Goal: Task Accomplishment & Management: Complete application form

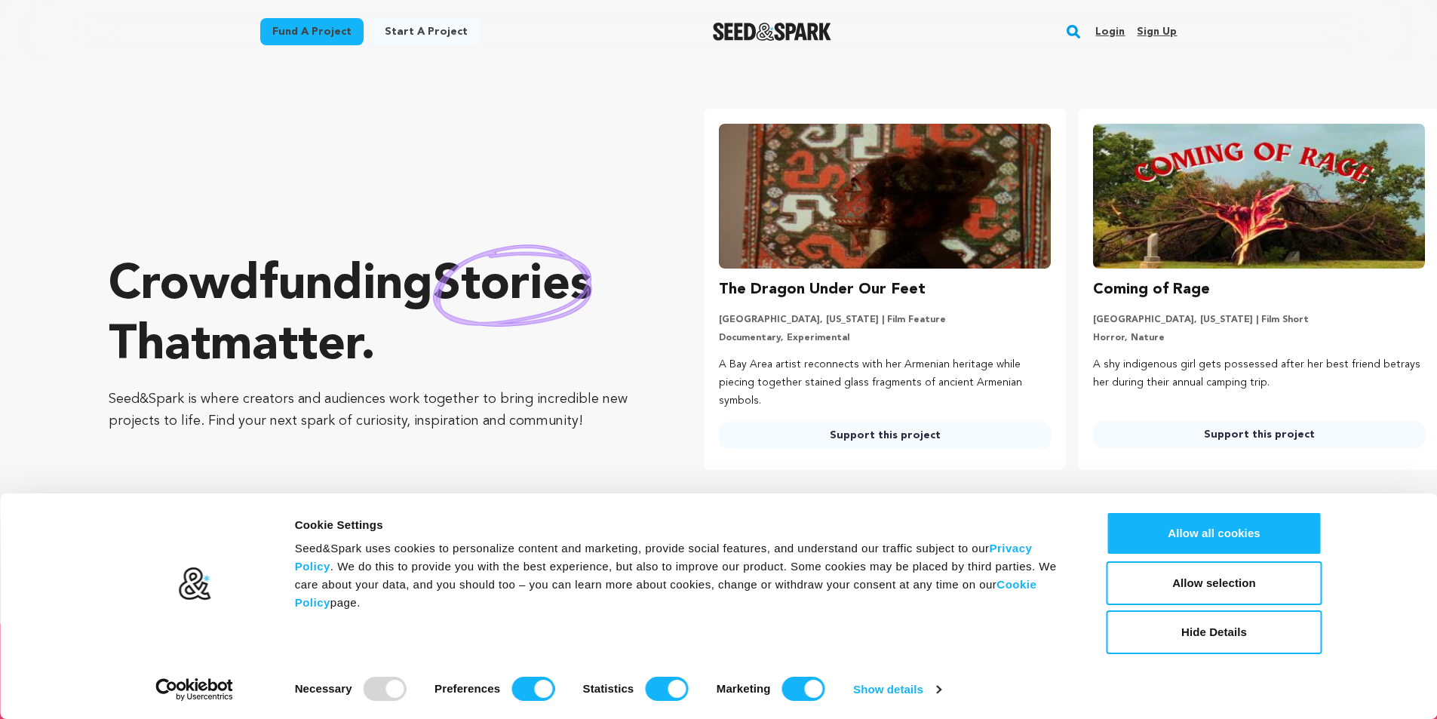
click at [1162, 32] on link "Sign up" at bounding box center [1157, 32] width 40 height 24
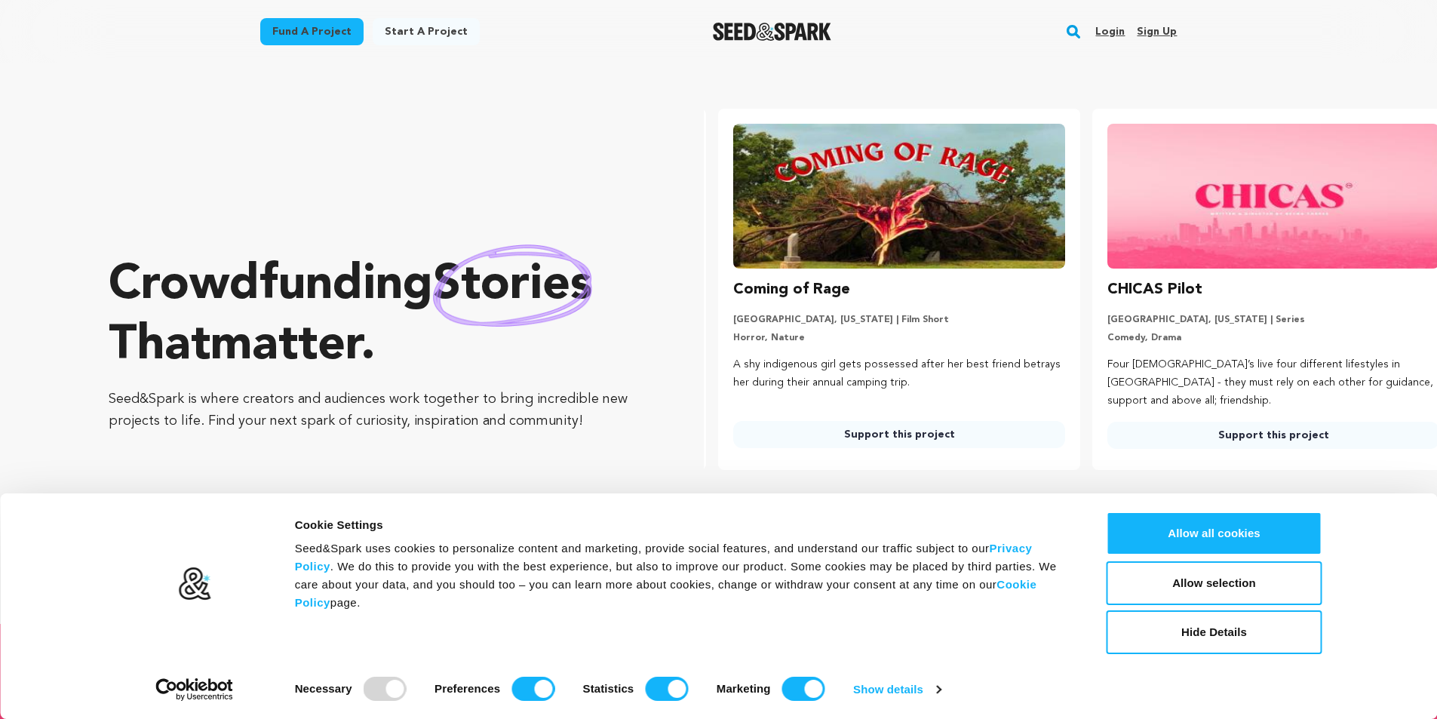
scroll to position [0, 385]
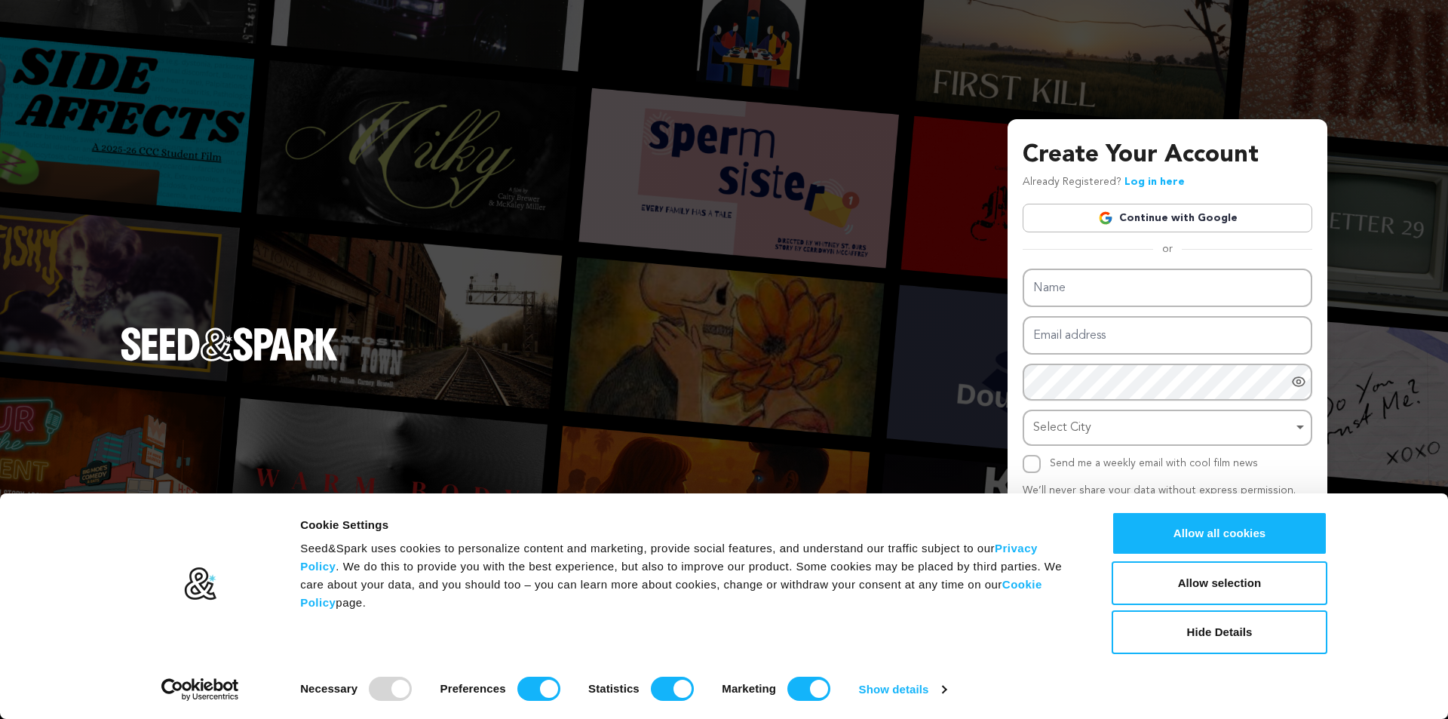
click at [1150, 213] on link "Continue with Google" at bounding box center [1168, 218] width 290 height 29
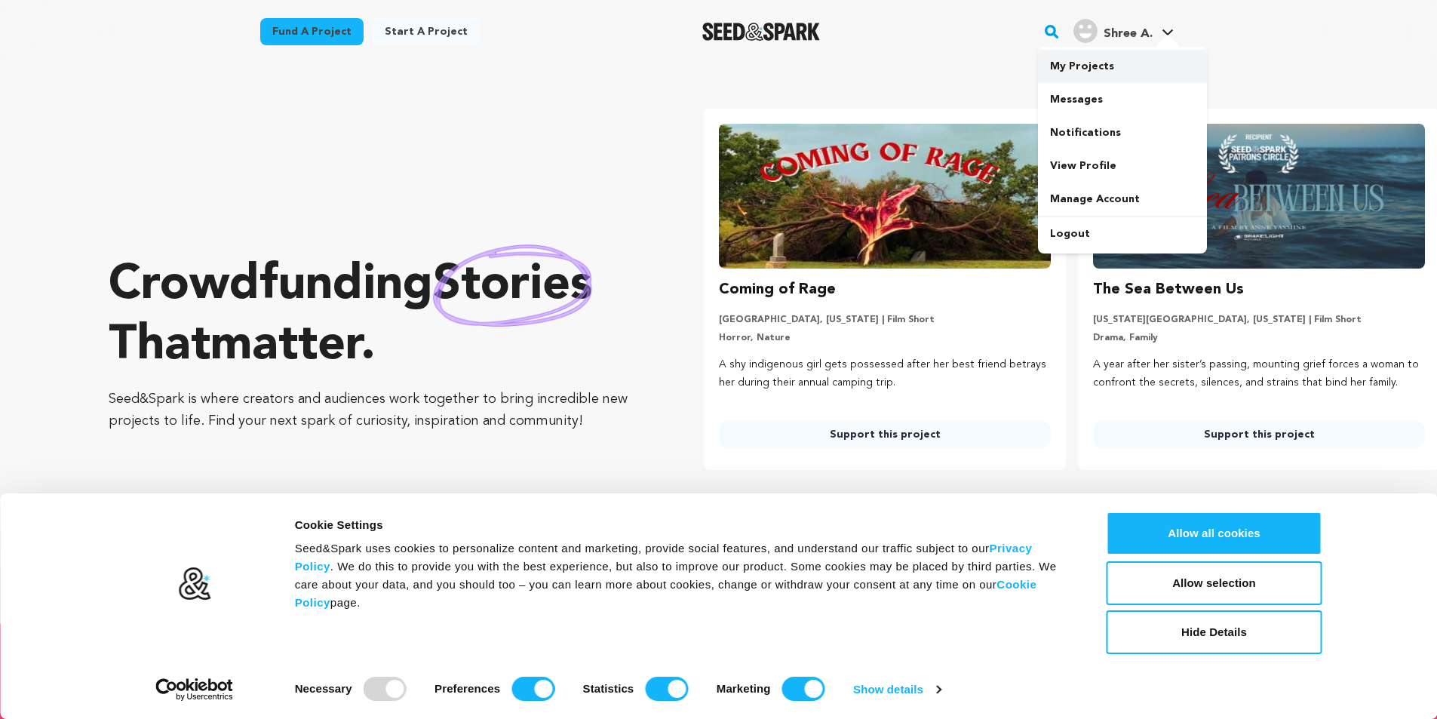
click at [1104, 51] on link "My Projects" at bounding box center [1122, 66] width 169 height 33
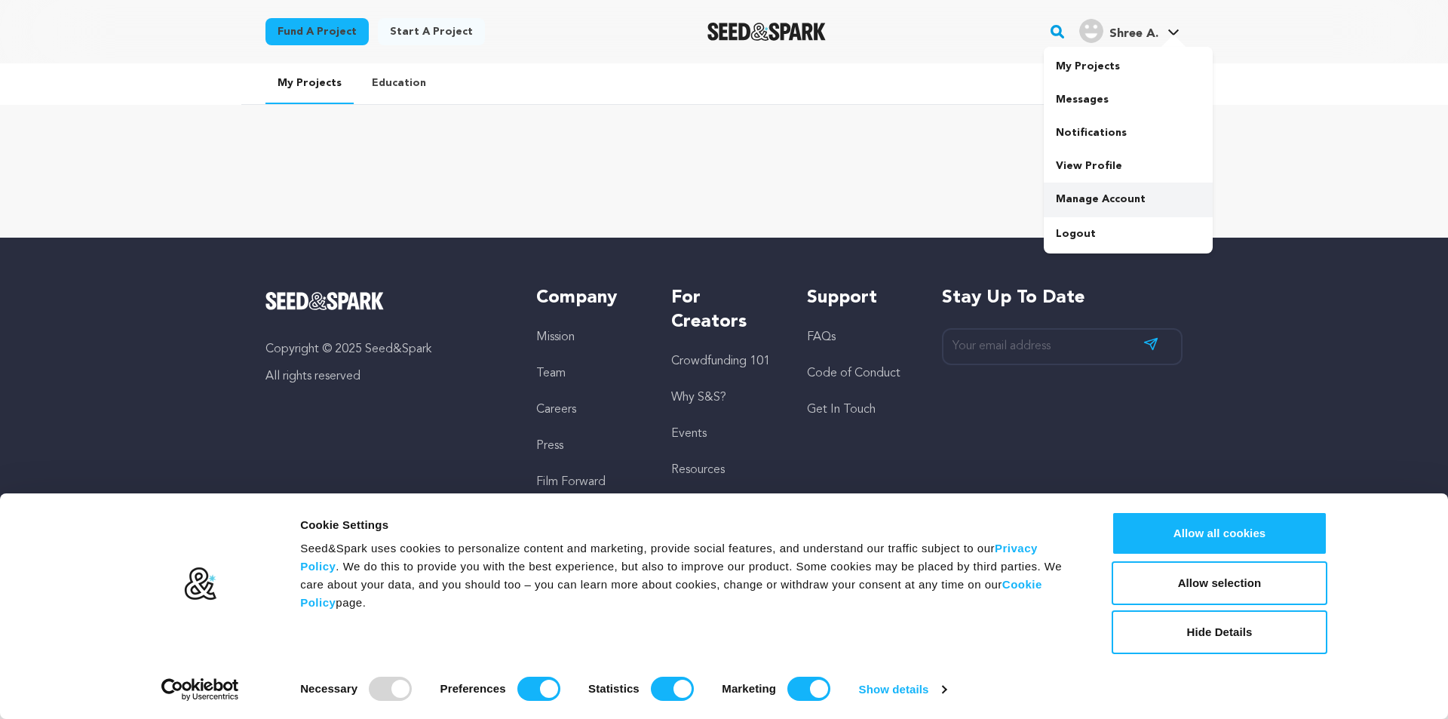
click at [1091, 210] on link "Manage Account" at bounding box center [1128, 199] width 169 height 33
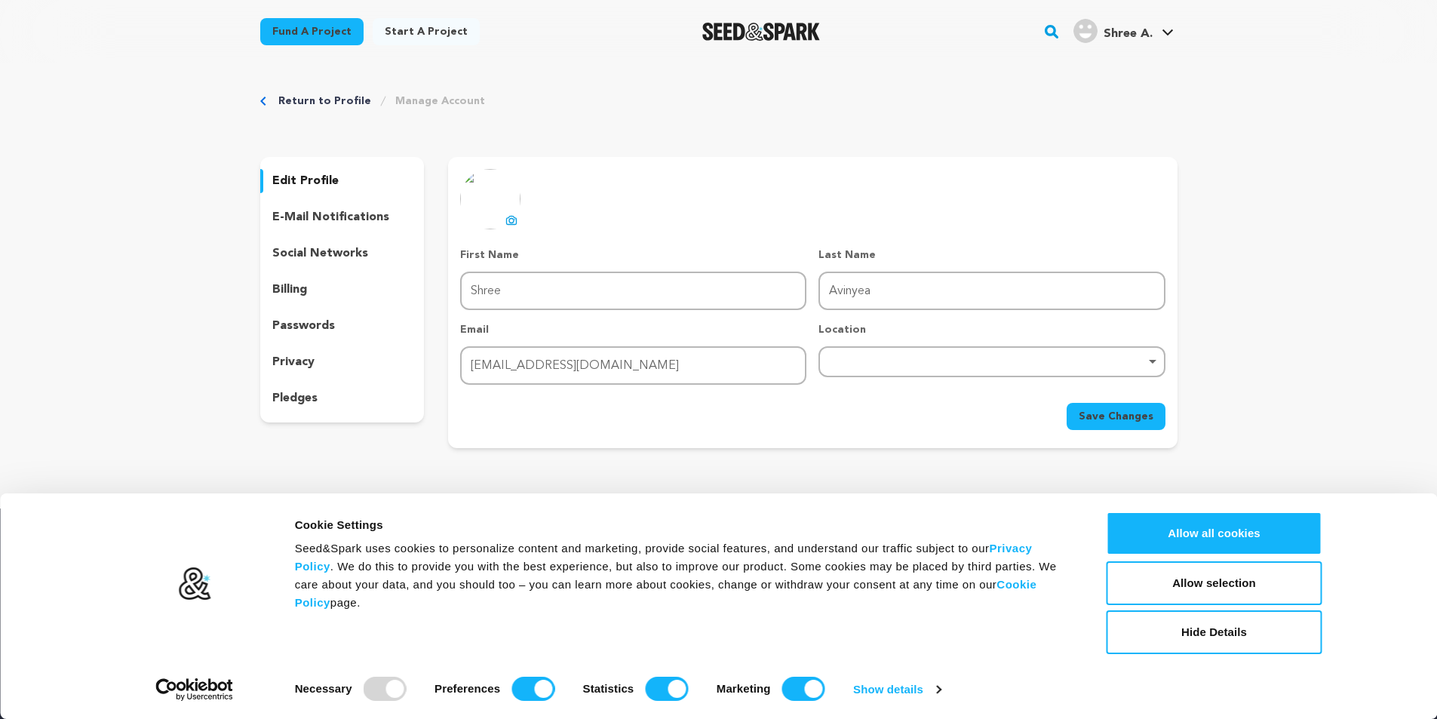
click at [843, 368] on div "Remove item" at bounding box center [991, 361] width 346 height 31
type input "prayag"
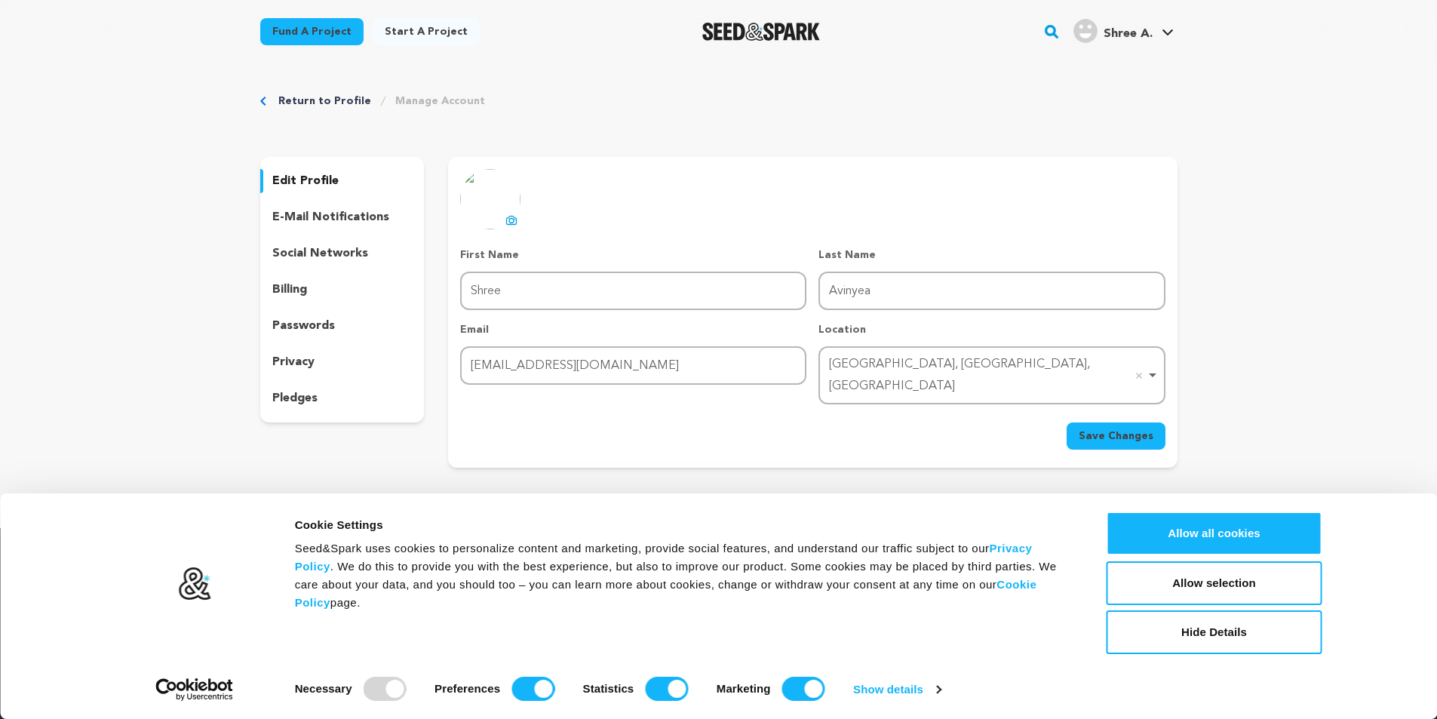
click at [1116, 428] on span "Save Changes" at bounding box center [1116, 435] width 75 height 15
click at [342, 249] on p "social networks" at bounding box center [320, 253] width 96 height 18
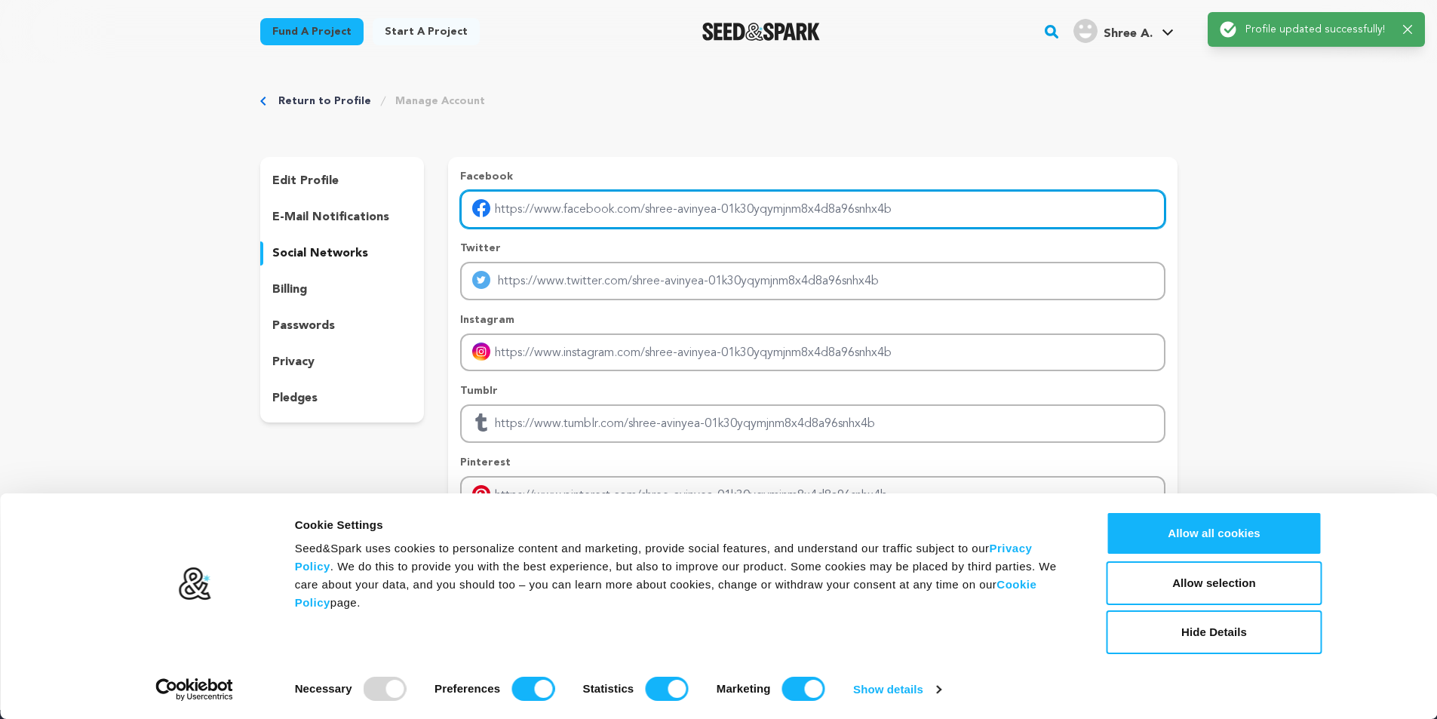
click at [545, 214] on input "Enter facebook profile link" at bounding box center [812, 209] width 705 height 38
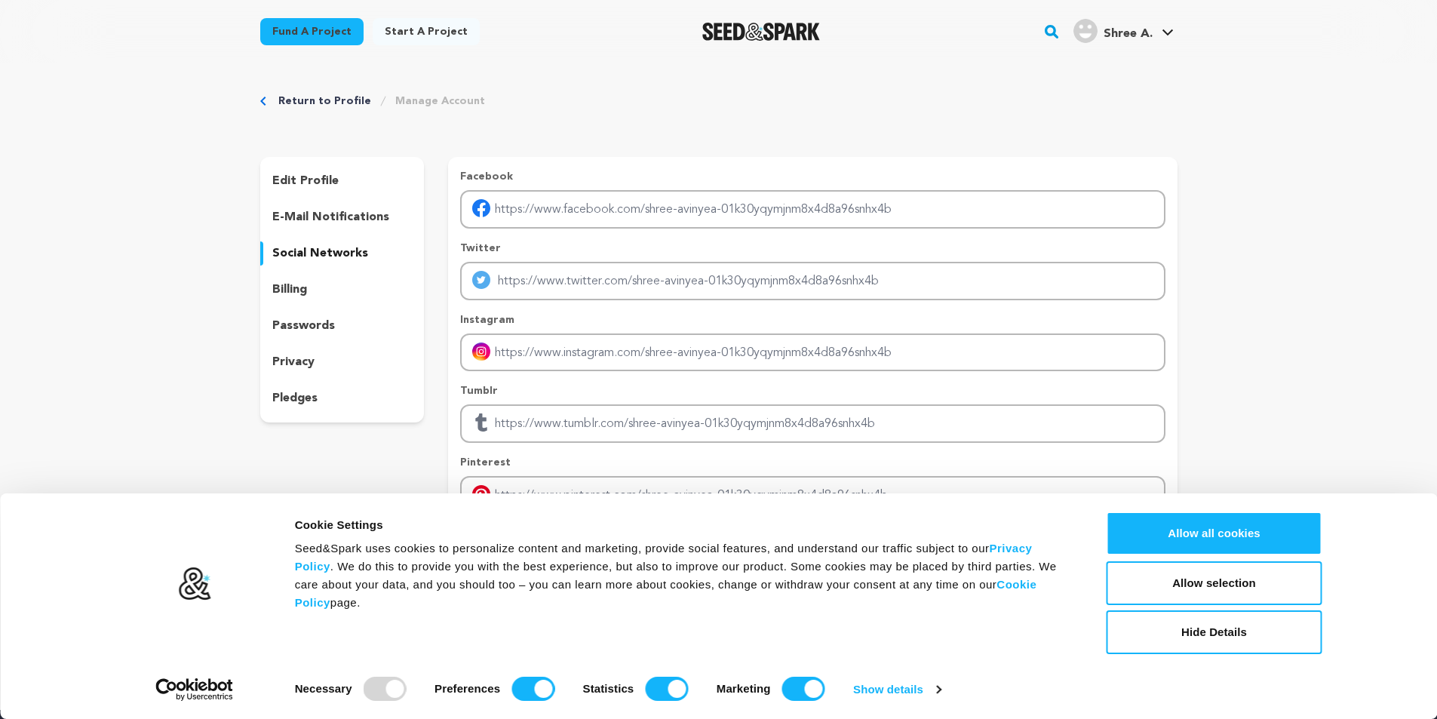
drag, startPoint x: 1173, startPoint y: 535, endPoint x: 1088, endPoint y: 476, distance: 103.6
click at [1171, 535] on button "Allow all cookies" at bounding box center [1215, 533] width 216 height 44
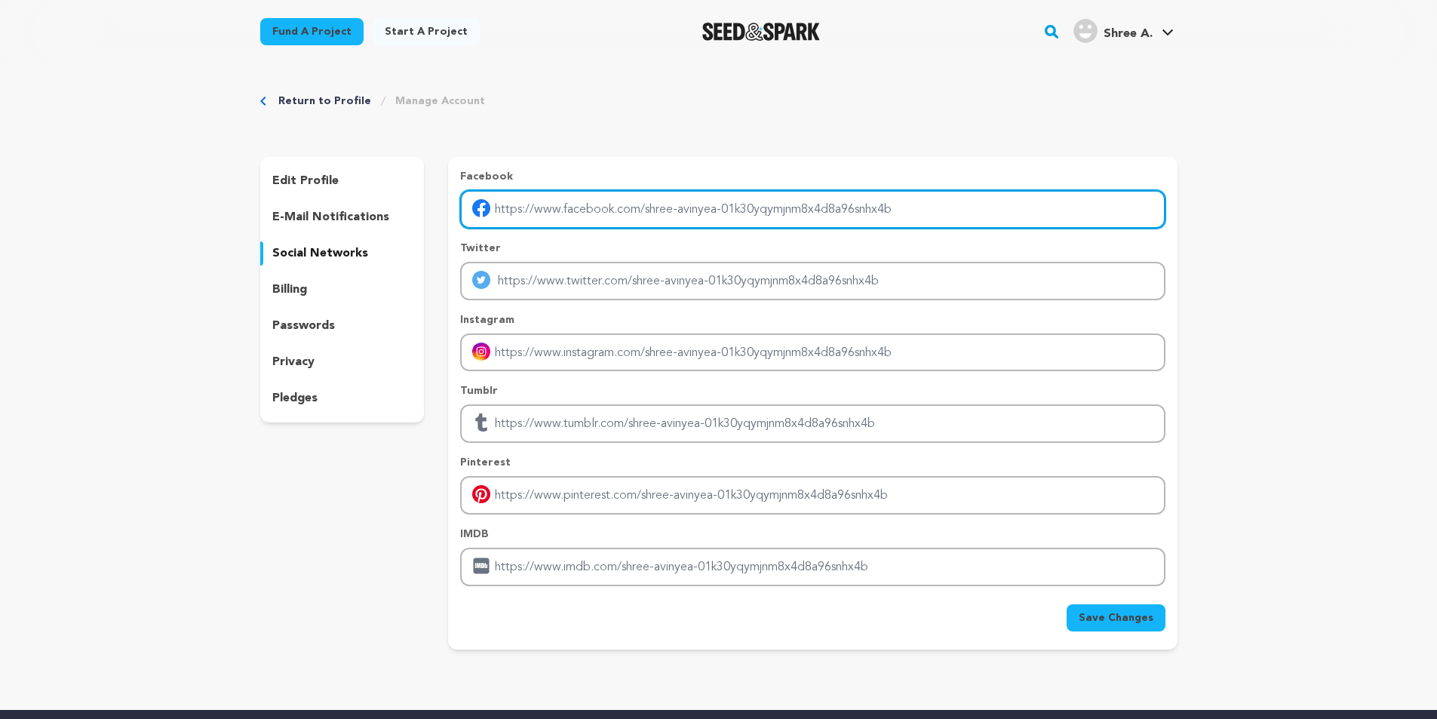
click at [609, 217] on input "Enter facebook profile link" at bounding box center [812, 209] width 705 height 38
paste input "https://www.facebook.com/nadcablabs"
type input "https://www.facebook.com/nadcablabs"
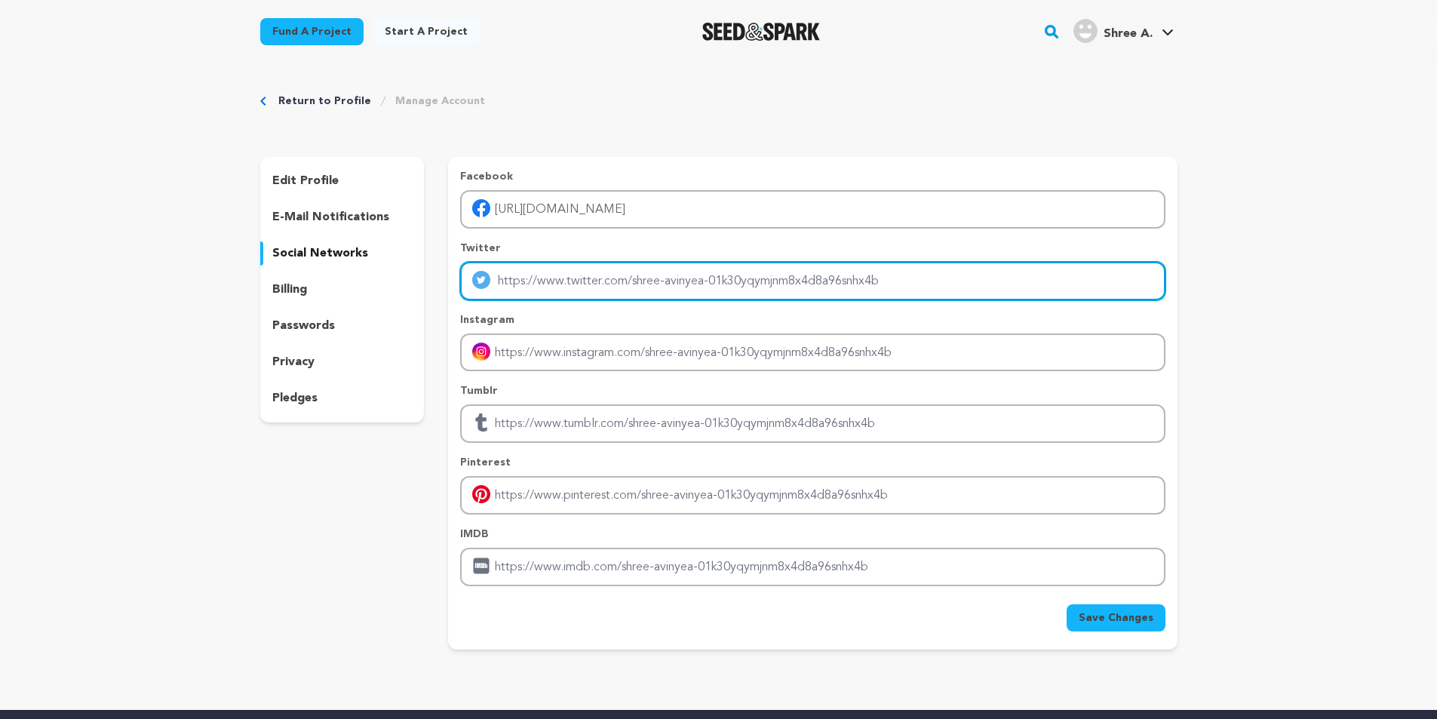
click at [552, 279] on input "Enter twitter profile link" at bounding box center [812, 281] width 705 height 38
paste input "https://twitter.com/nadcablabs"
type input "https://twitter.com/nadcablabs"
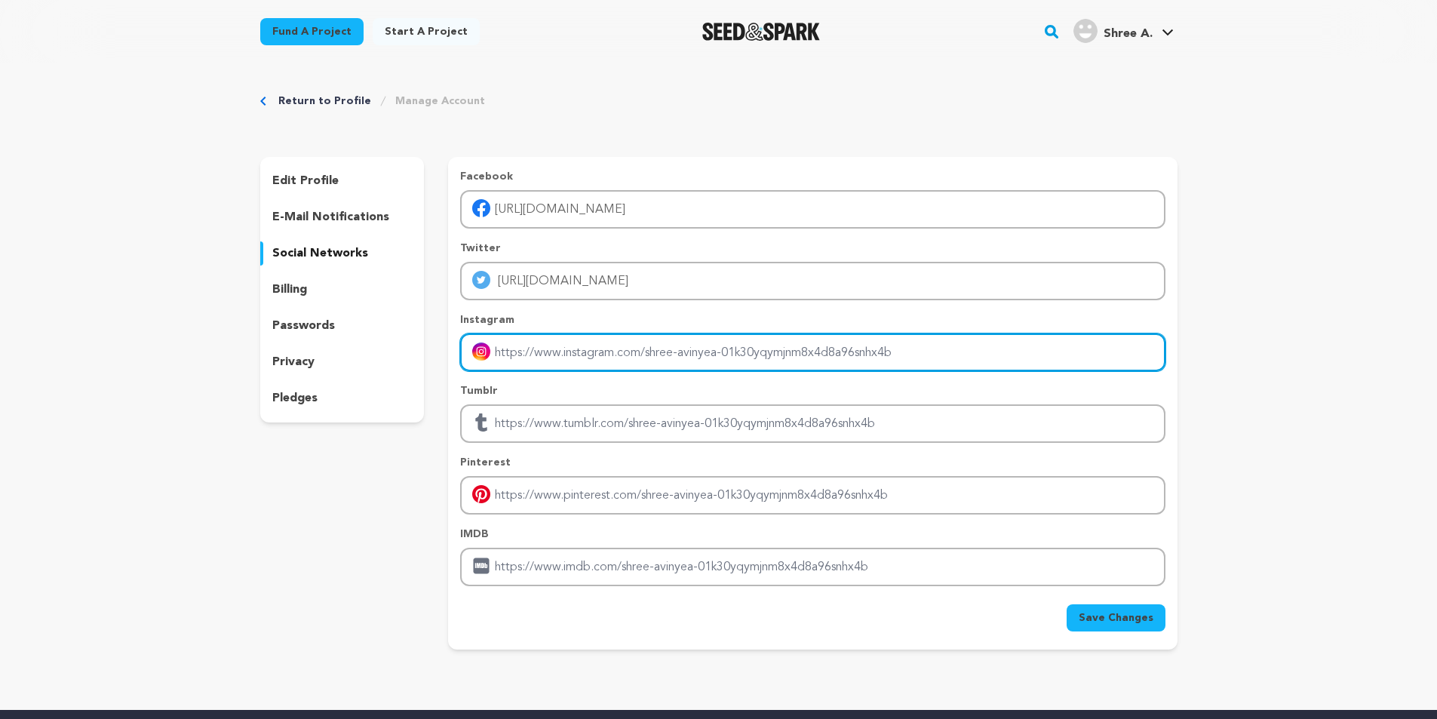
click at [609, 354] on input "Enter instagram handle link" at bounding box center [812, 352] width 705 height 38
paste input "https://www.instagram.com/nadcablabs"
type input "https://www.instagram.com/nadcablabs"
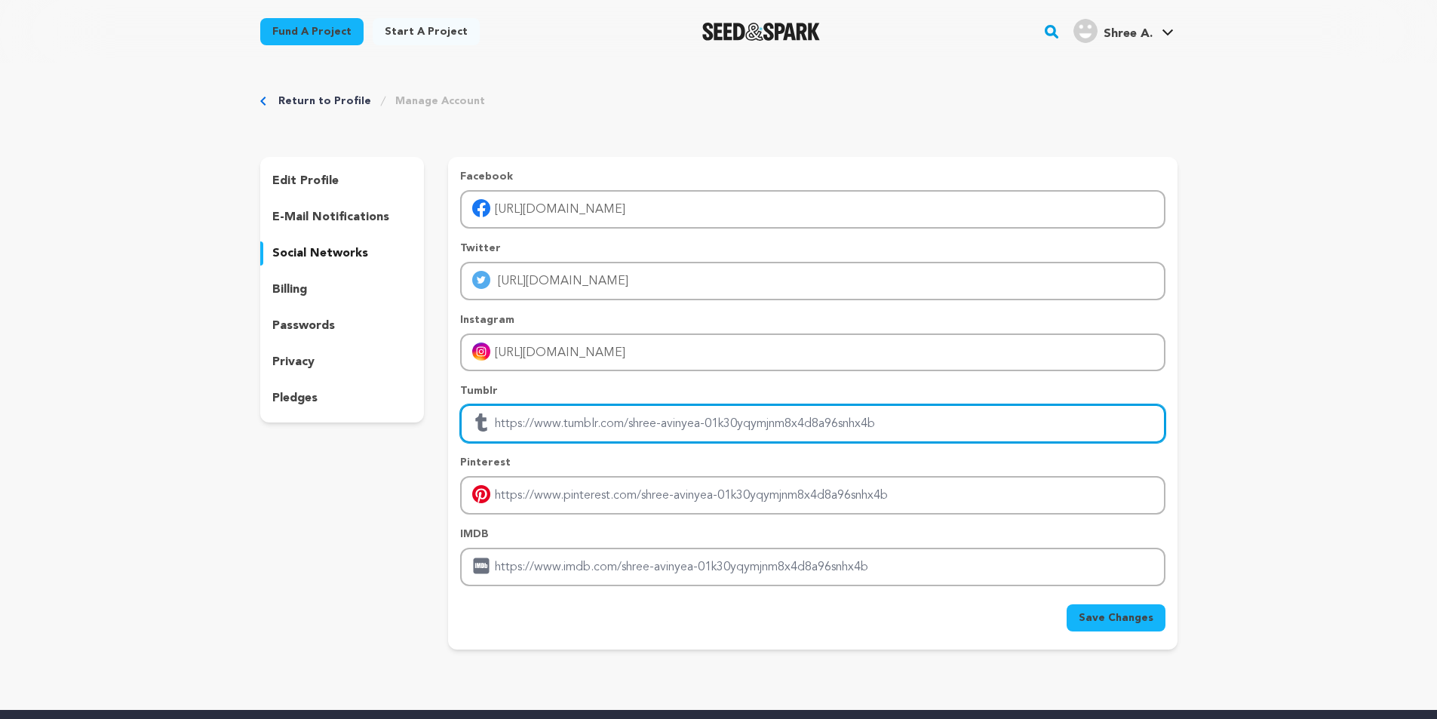
drag, startPoint x: 954, startPoint y: 425, endPoint x: 594, endPoint y: 428, distance: 360.6
click at [594, 428] on input "Enter tubmlr profile link" at bounding box center [812, 423] width 705 height 38
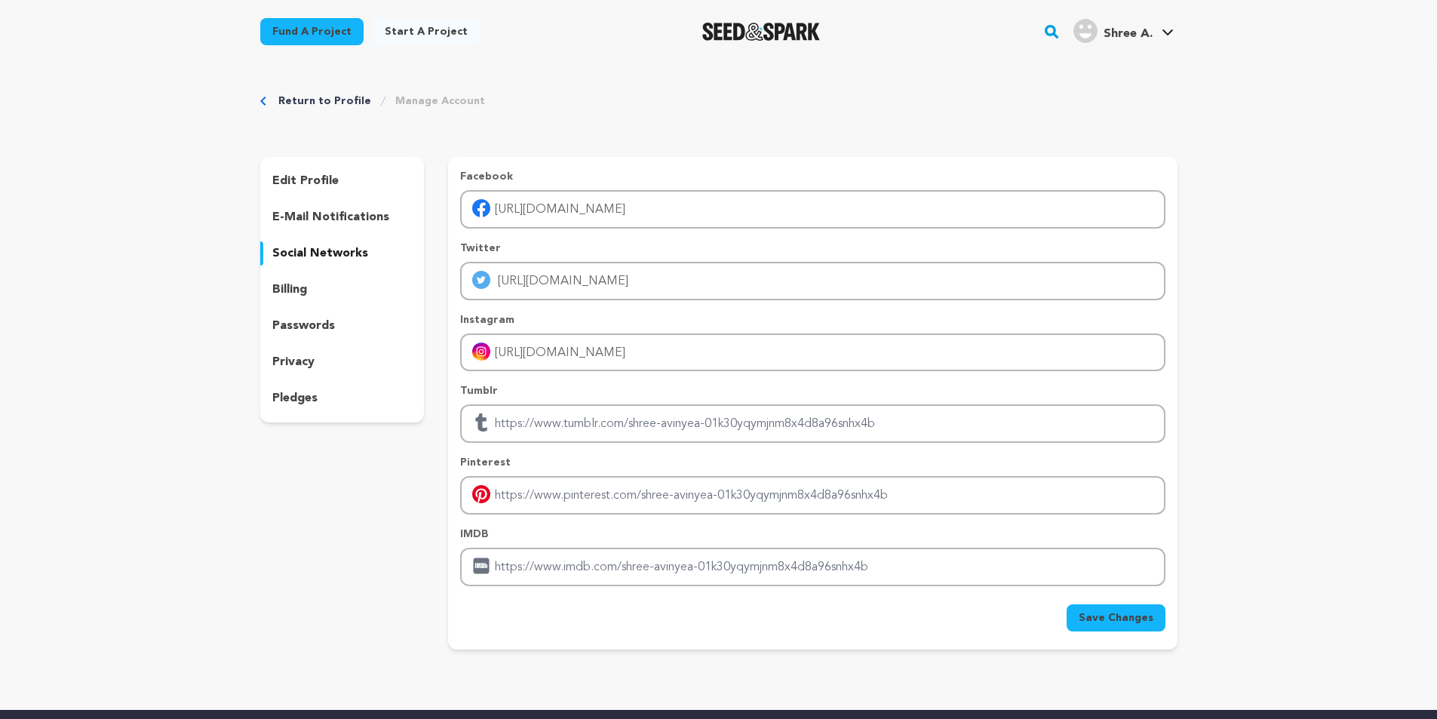
click at [1163, 619] on button "Save Changes" at bounding box center [1116, 617] width 99 height 27
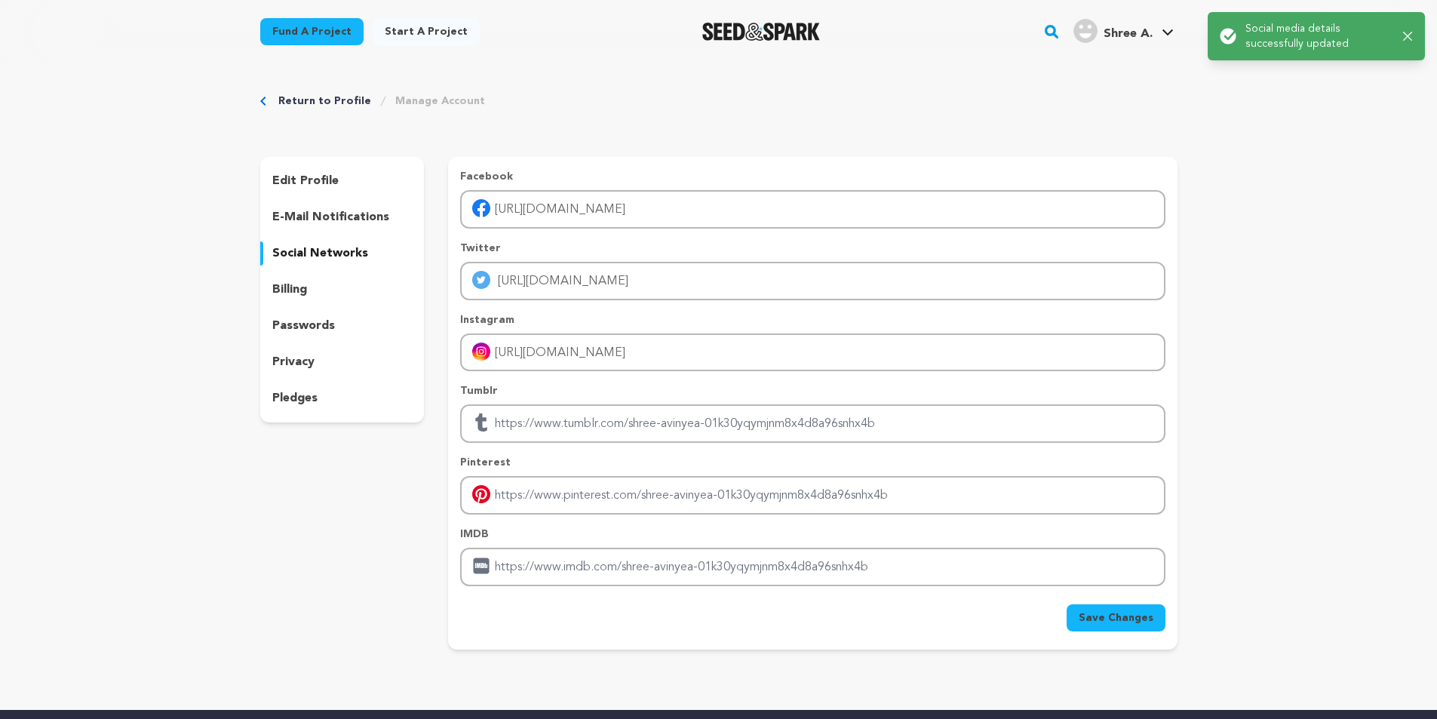
click at [414, 39] on link "Start a project" at bounding box center [426, 31] width 107 height 27
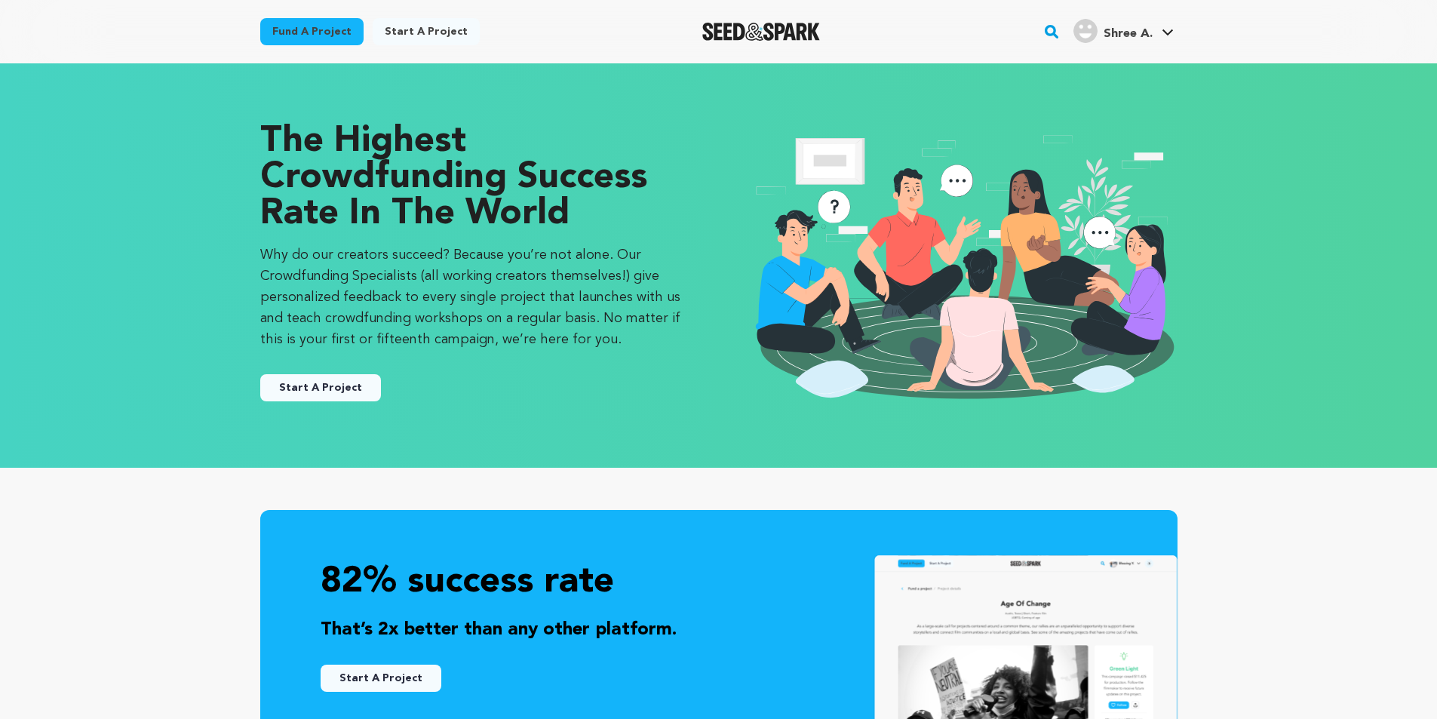
click at [305, 391] on button "Start A Project" at bounding box center [320, 387] width 121 height 27
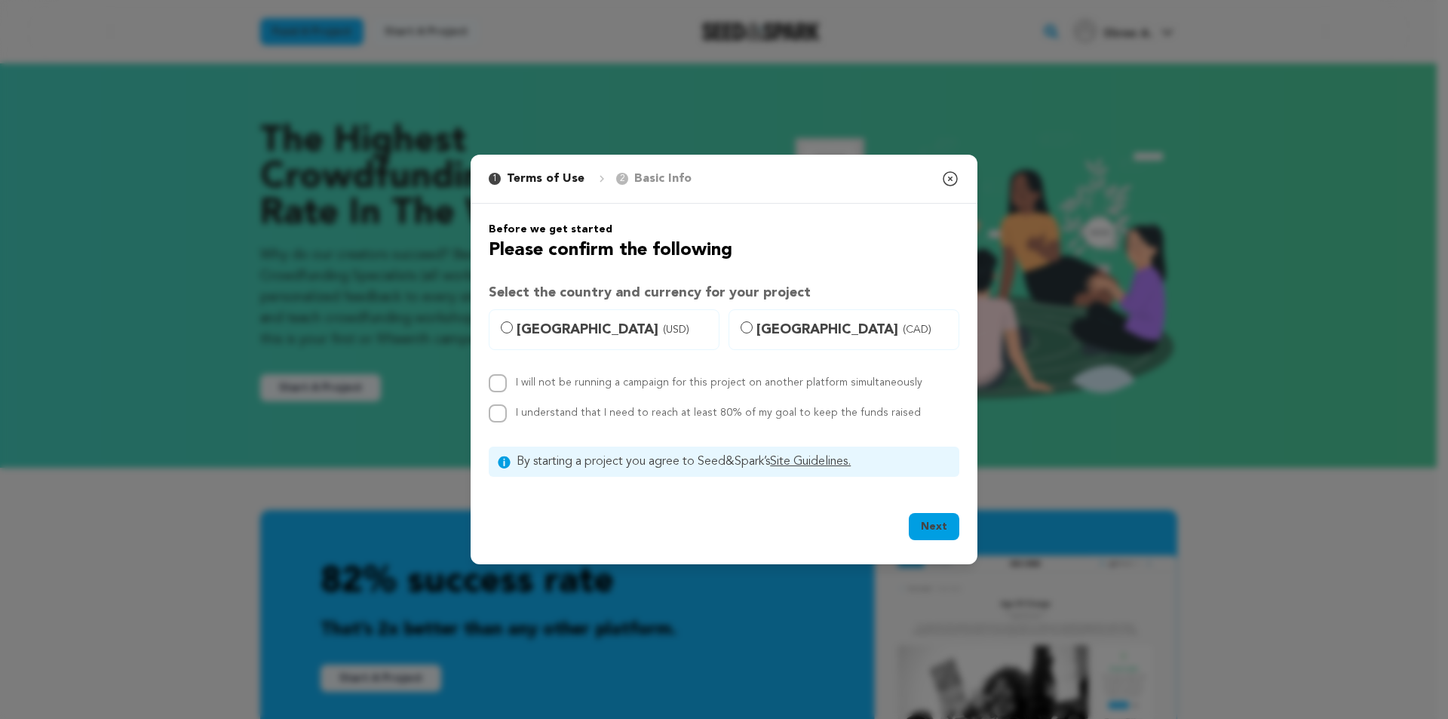
click at [591, 335] on span "[GEOGRAPHIC_DATA] (USD)" at bounding box center [613, 329] width 193 height 21
click at [513, 333] on input "[GEOGRAPHIC_DATA] (USD)" at bounding box center [507, 327] width 12 height 12
radio input "true"
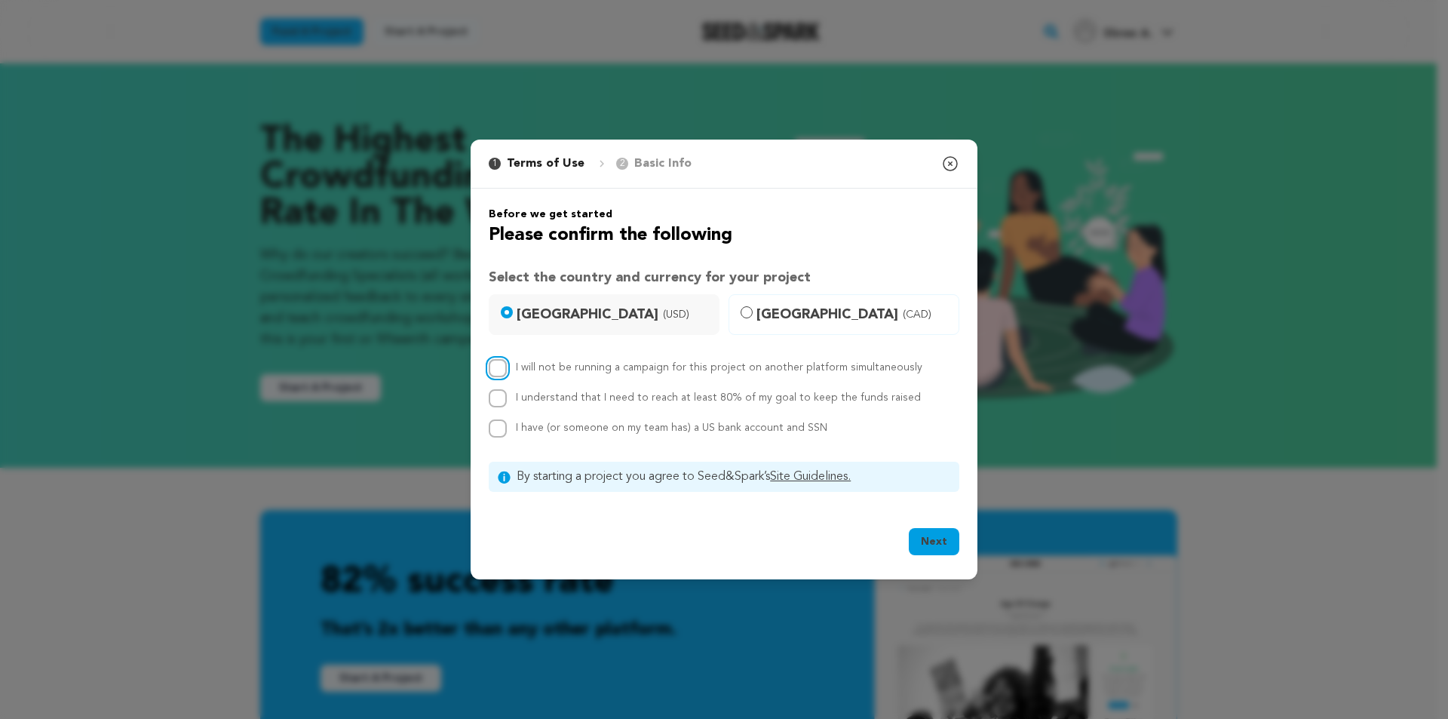
click at [490, 361] on input "I will not be running a campaign for this project on another platform simultane…" at bounding box center [498, 368] width 18 height 18
checkbox input "true"
click at [492, 391] on input "I understand that I need to reach at least 80% of my goal to keep the funds rai…" at bounding box center [498, 398] width 18 height 18
checkbox input "true"
click at [503, 441] on div "Before we get started Please confirm the following Select the country and curre…" at bounding box center [724, 349] width 471 height 285
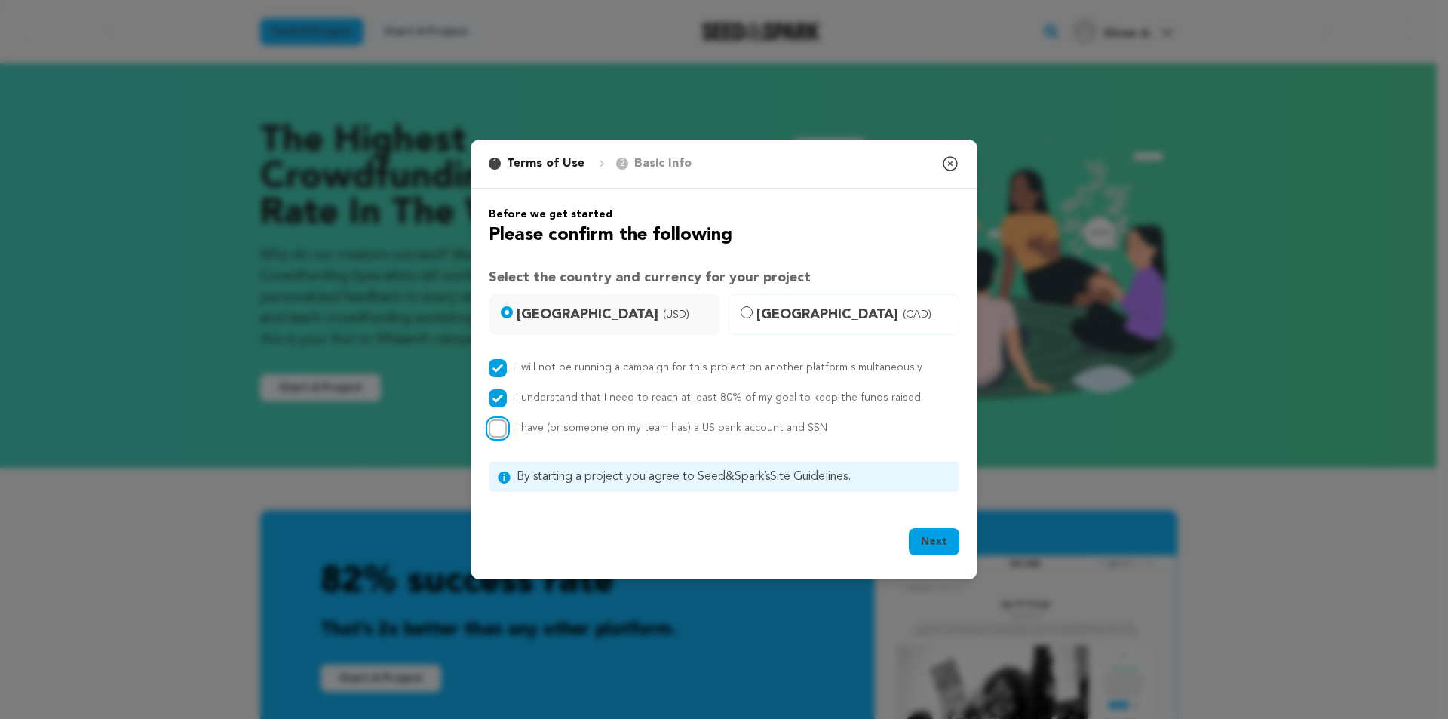
click at [505, 434] on input "I have (or someone on my team has) a US bank account and SSN" at bounding box center [498, 428] width 18 height 18
checkbox input "true"
drag, startPoint x: 934, startPoint y: 540, endPoint x: 933, endPoint y: 527, distance: 12.8
click at [934, 538] on button "Next" at bounding box center [934, 541] width 51 height 27
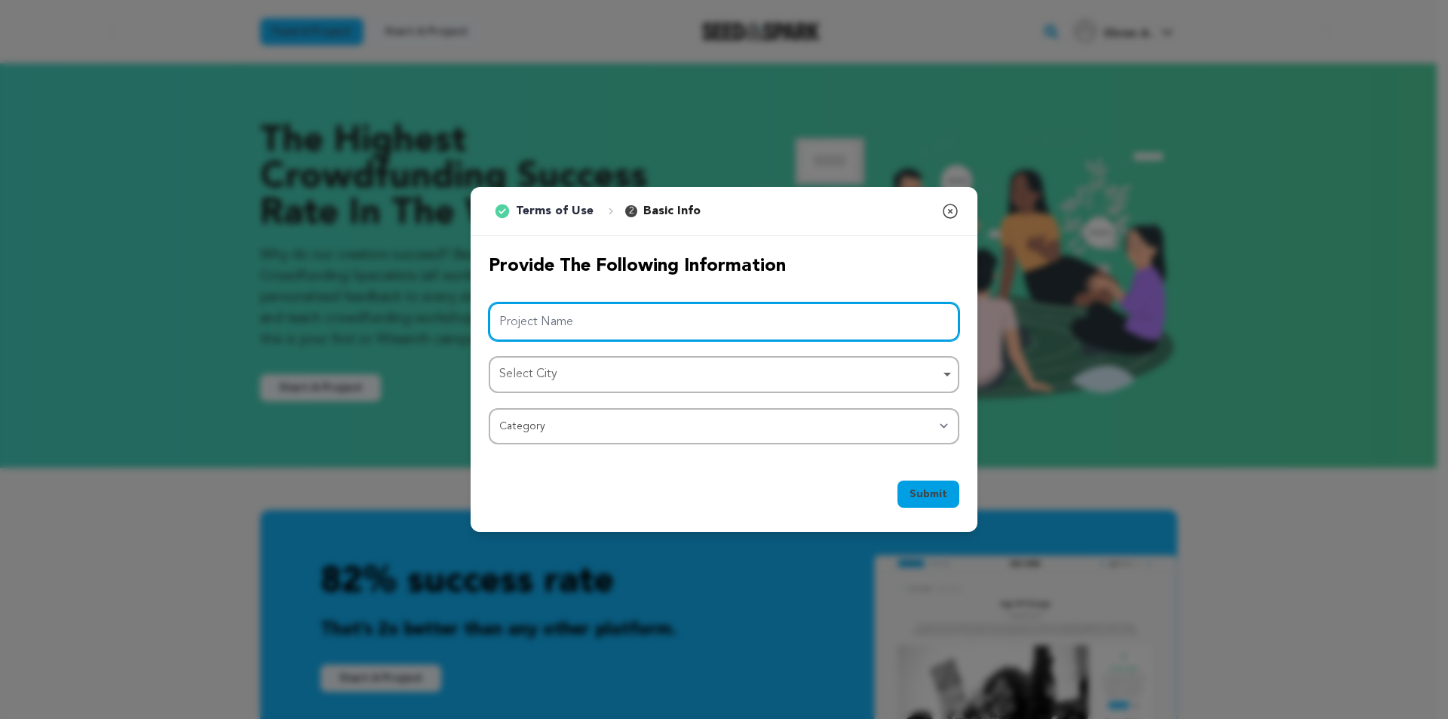
click at [625, 325] on input "Project Name" at bounding box center [724, 321] width 471 height 38
paste input "Blockchain in Entertainment"
click at [541, 390] on div "Select City Select City Remove item" at bounding box center [724, 374] width 471 height 37
type input "Blockchain in Entertainment"
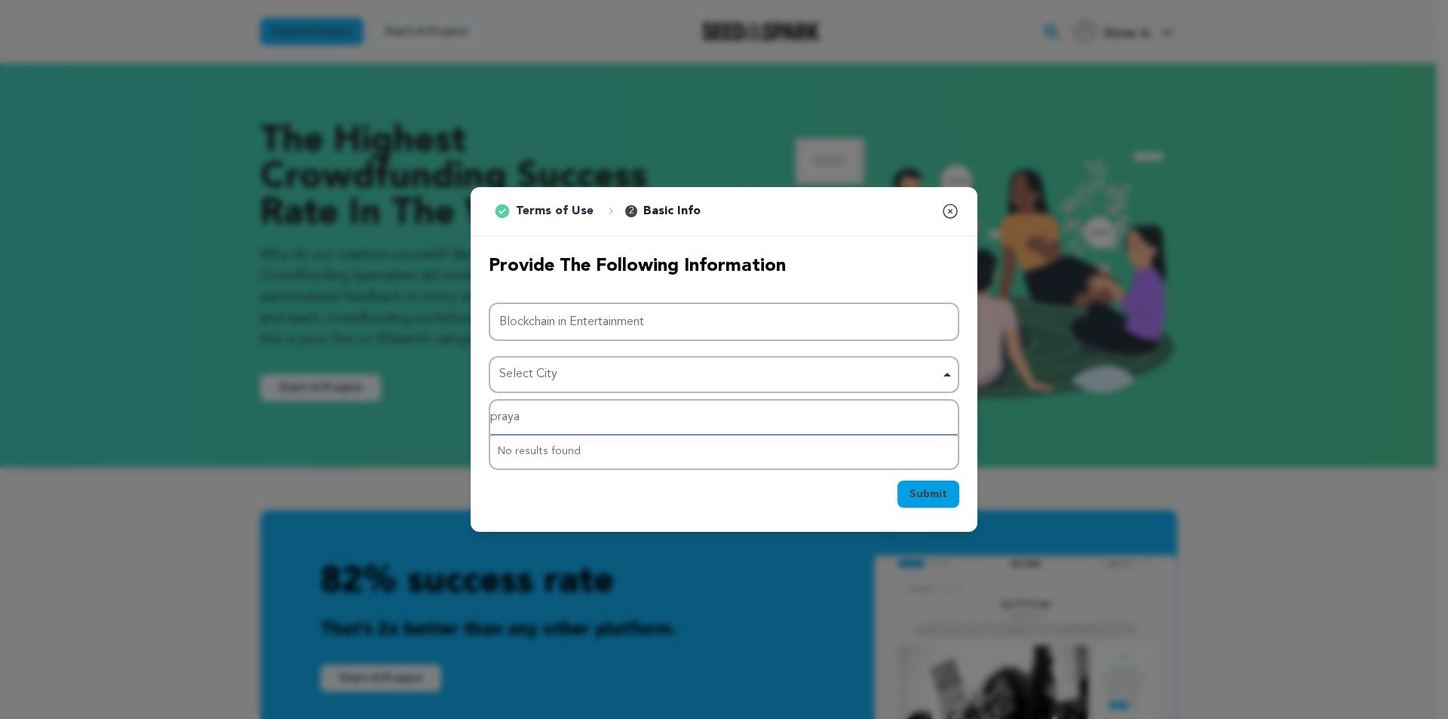
type input "prayag"
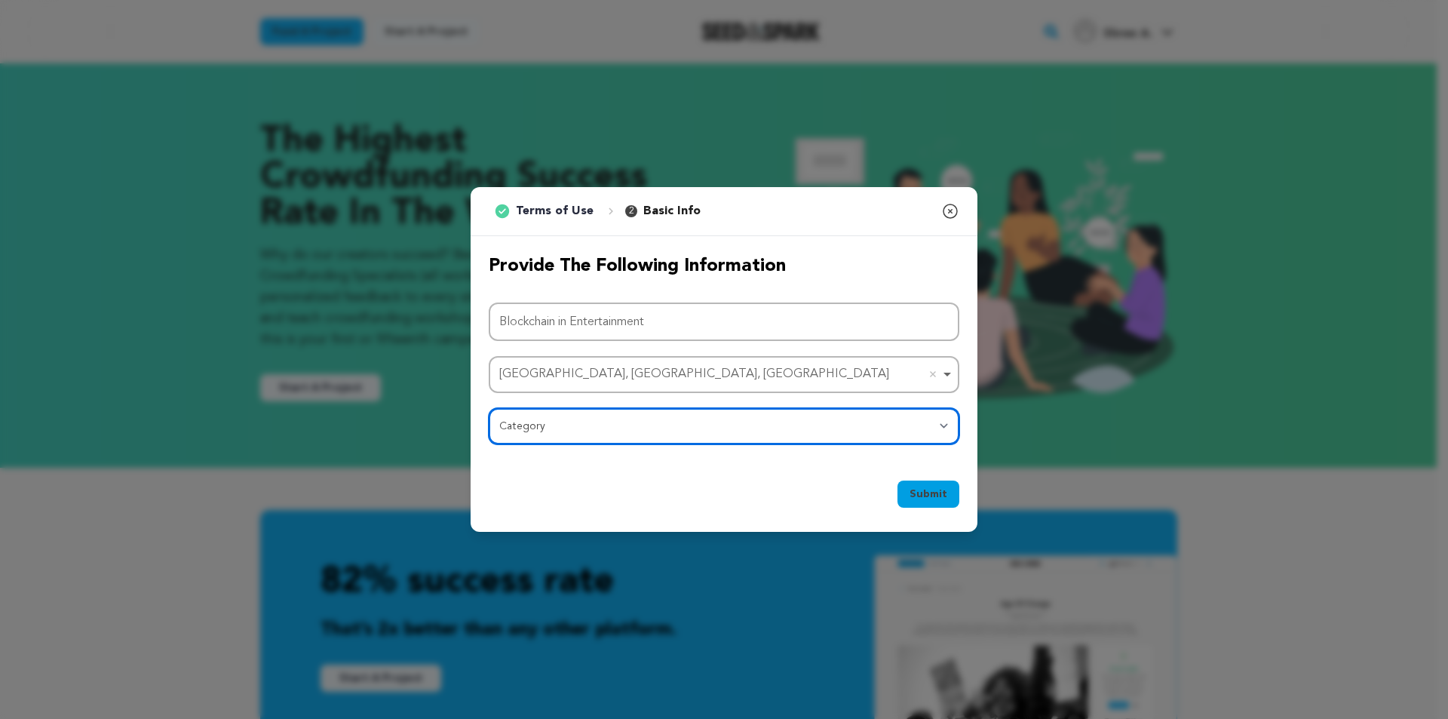
click at [586, 431] on select "Category Film Feature Film Short Series Film Festival Company Music Video VR Ex…" at bounding box center [724, 426] width 471 height 36
select select "10117"
click at [489, 408] on select "Category Film Feature Film Short Series Film Festival Company Music Video VR Ex…" at bounding box center [724, 426] width 471 height 36
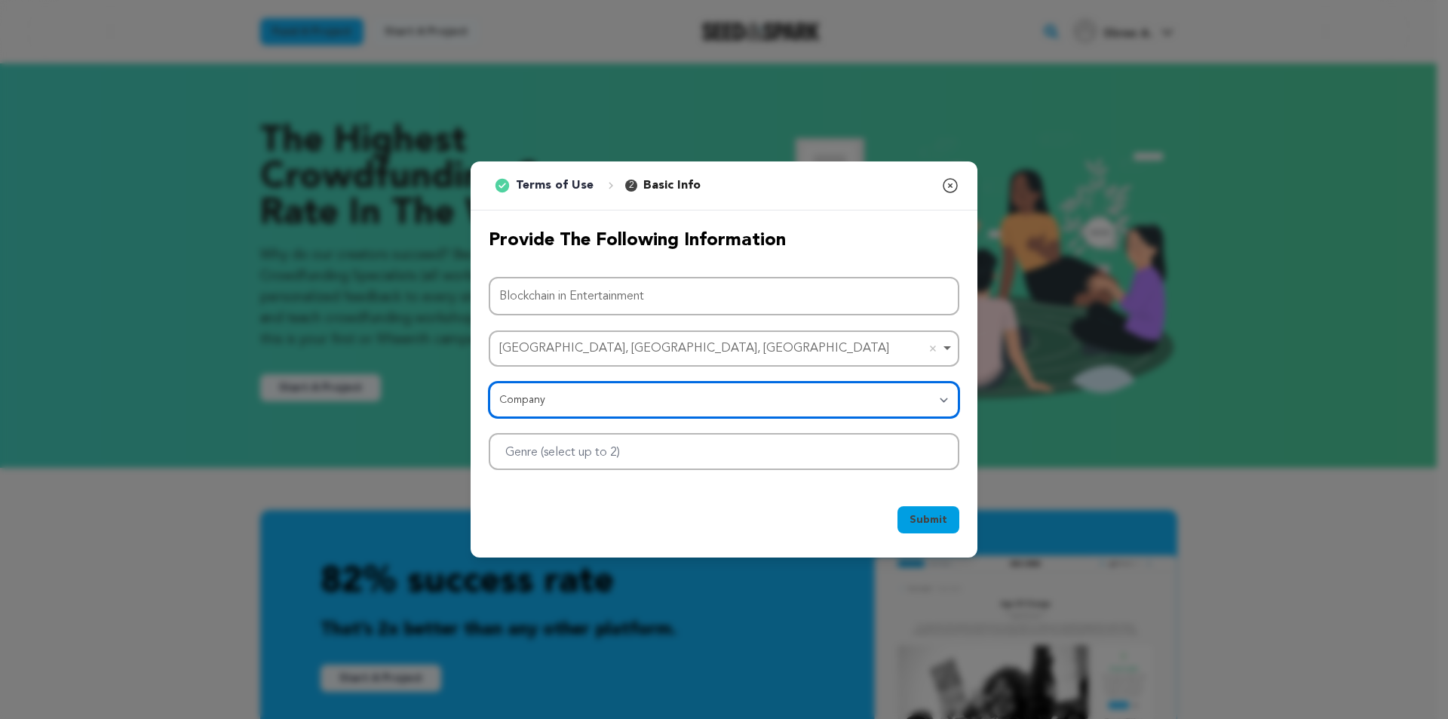
click at [693, 443] on div at bounding box center [724, 451] width 471 height 37
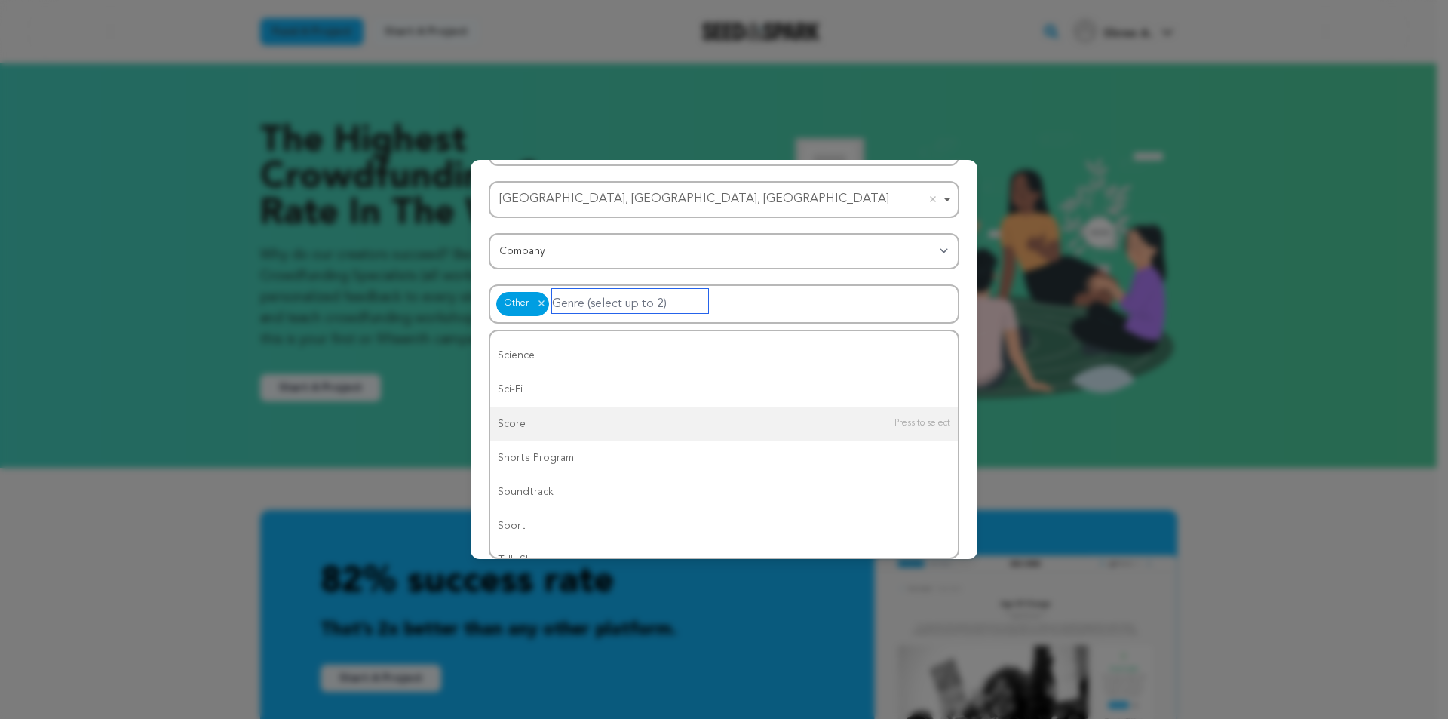
scroll to position [1171, 0]
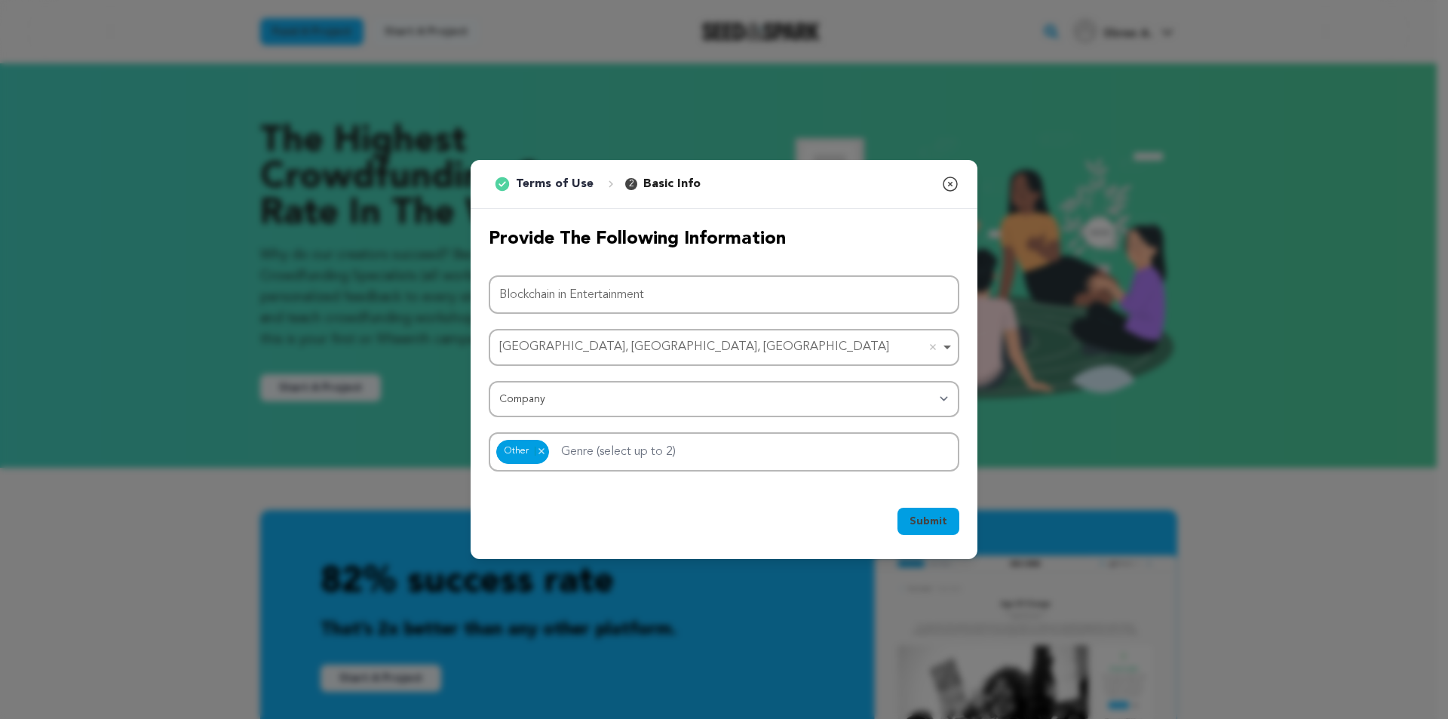
click at [963, 356] on div "1 Terms of Use 2 Basic Info You started your project! Close modal Provide the f…" at bounding box center [724, 359] width 507 height 398
drag, startPoint x: 916, startPoint y: 524, endPoint x: 899, endPoint y: 434, distance: 92.0
click at [914, 524] on span "Submit" at bounding box center [929, 521] width 38 height 15
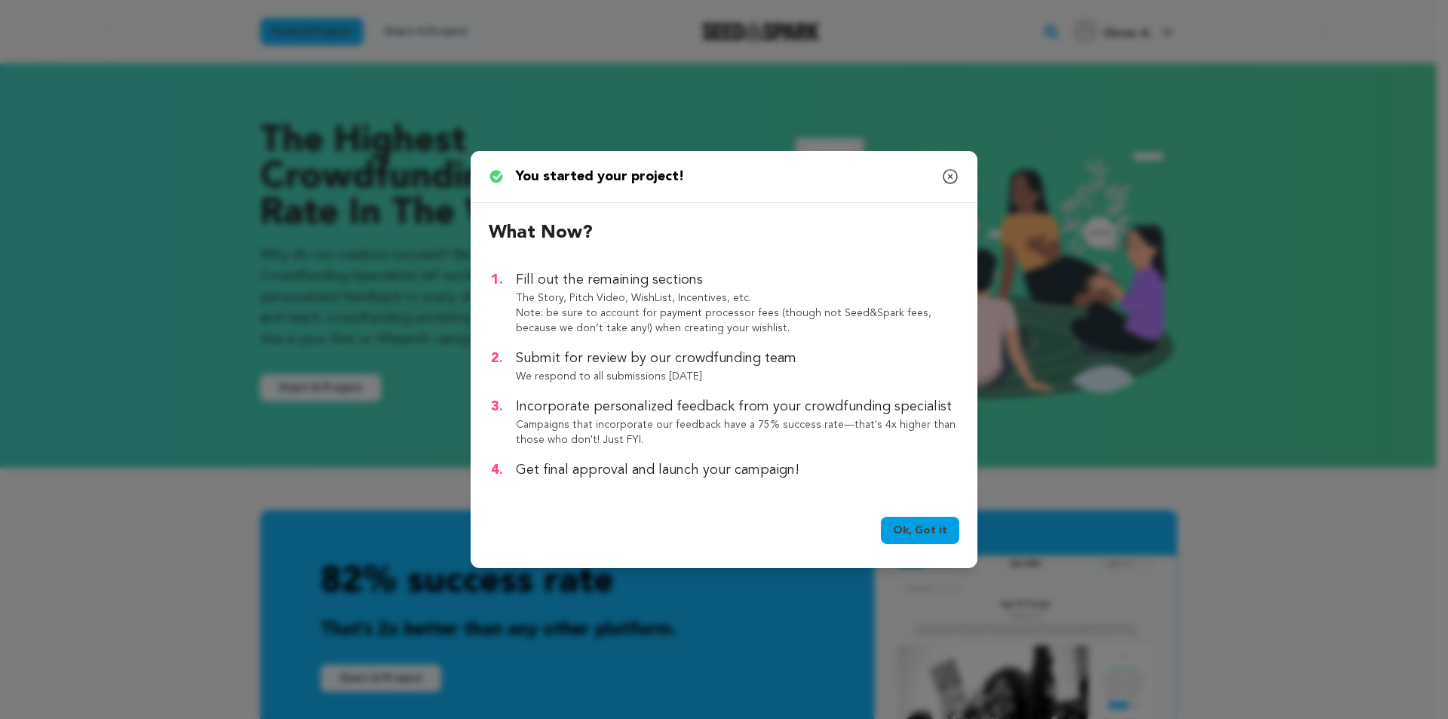
click at [925, 534] on link "Ok, Got it" at bounding box center [920, 530] width 78 height 27
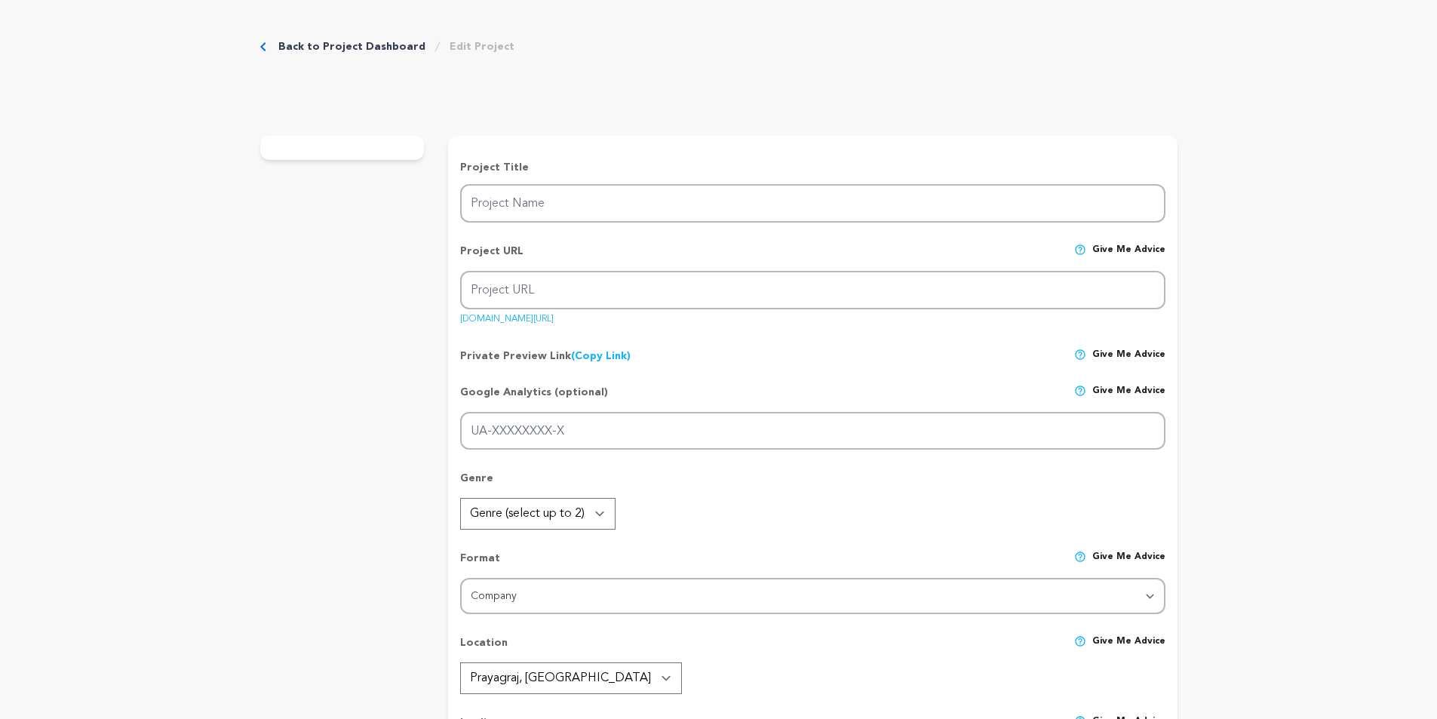
type input "Blockchain in Entertainment"
type input "blockchain-in-entertainment"
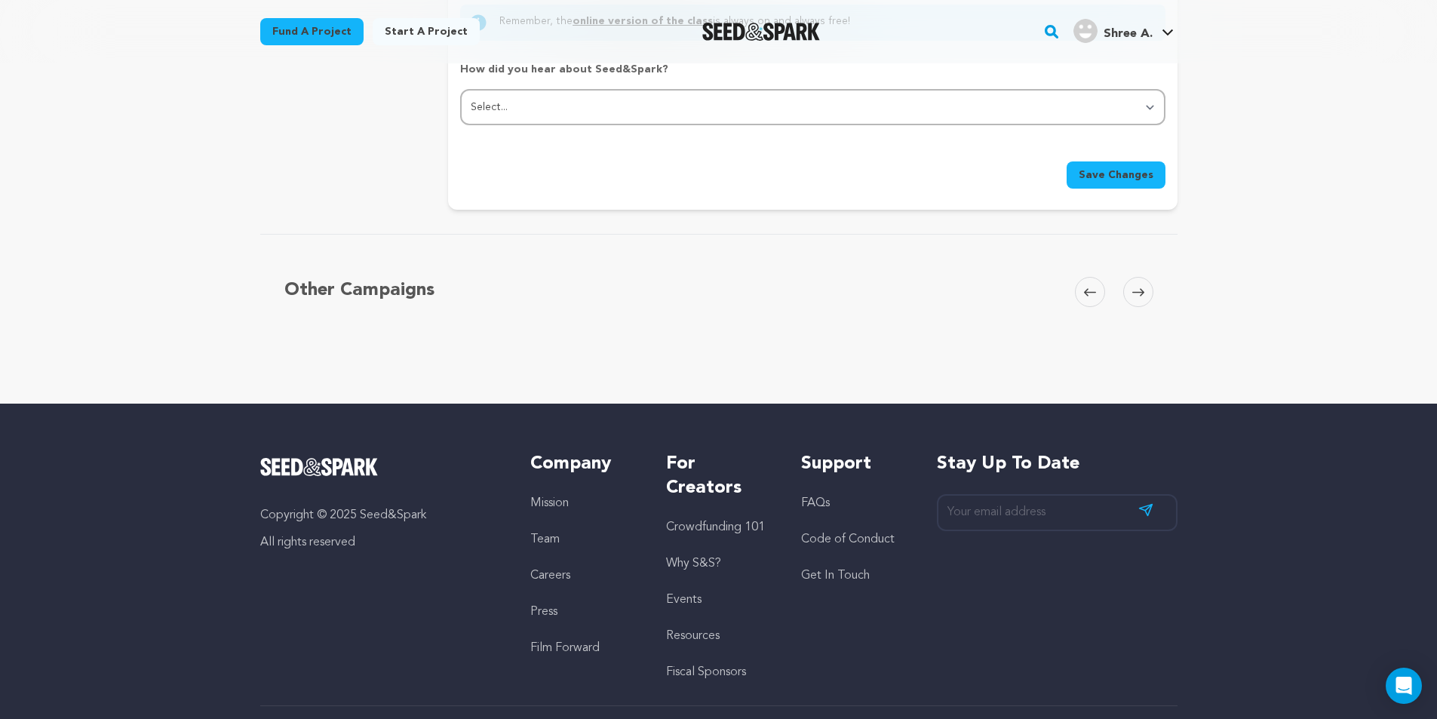
click at [1094, 173] on span "Save Changes" at bounding box center [1116, 174] width 75 height 15
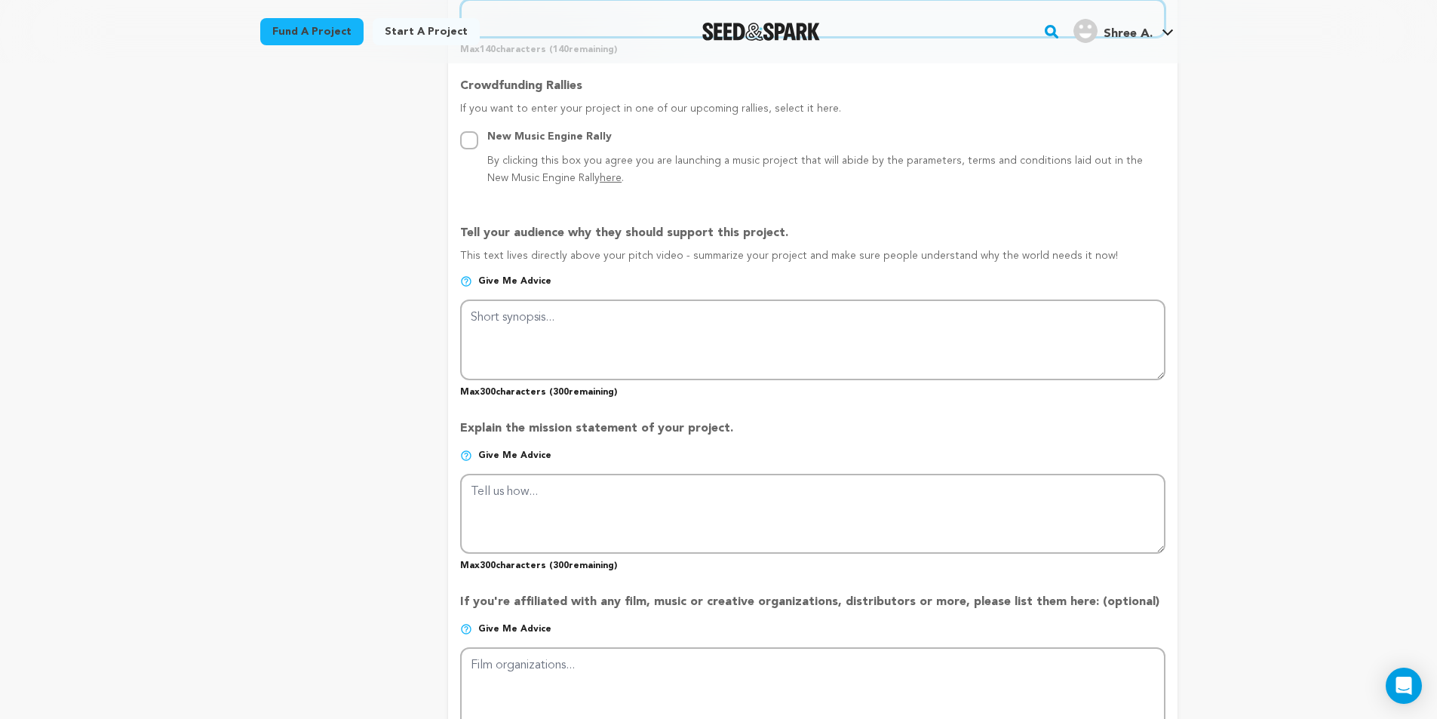
scroll to position [517, 0]
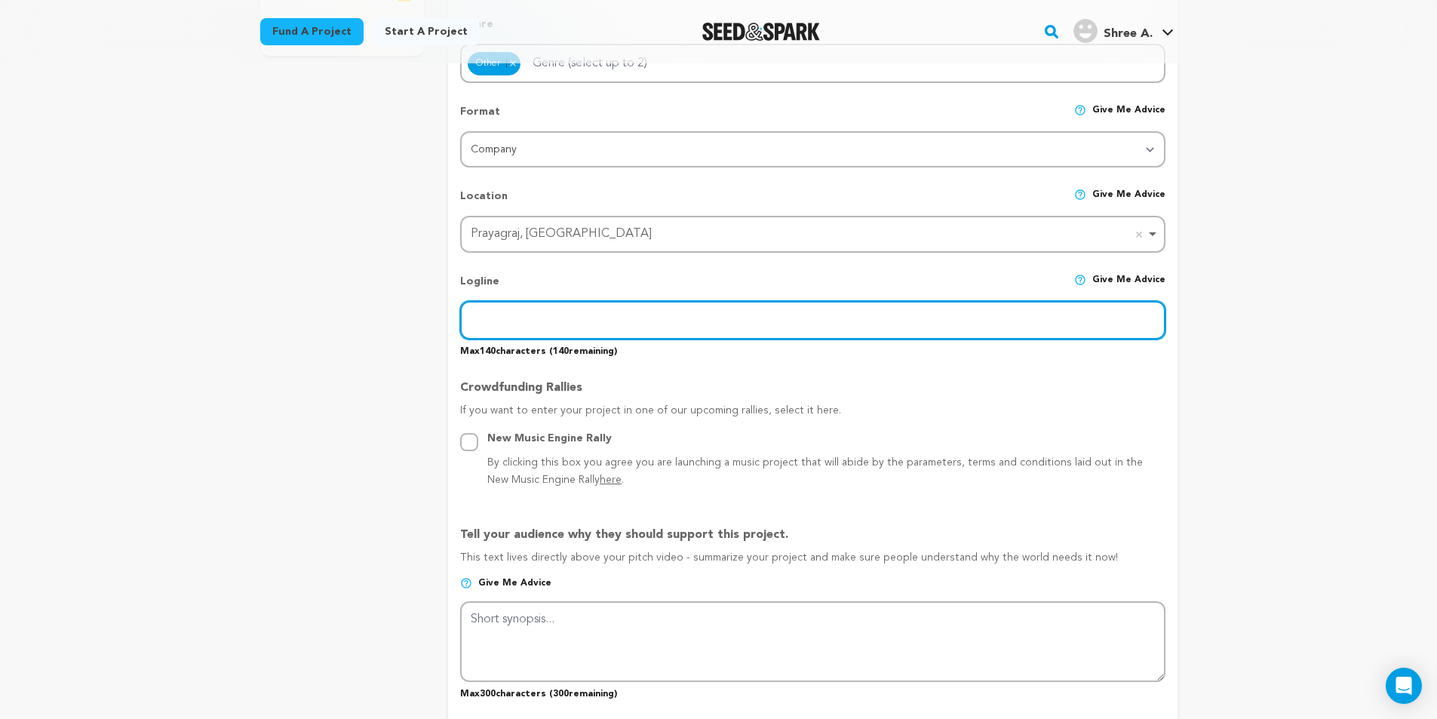
click at [601, 323] on input "text" at bounding box center [812, 320] width 705 height 38
paste input "Redefining Entertainment with Blockchain Power"
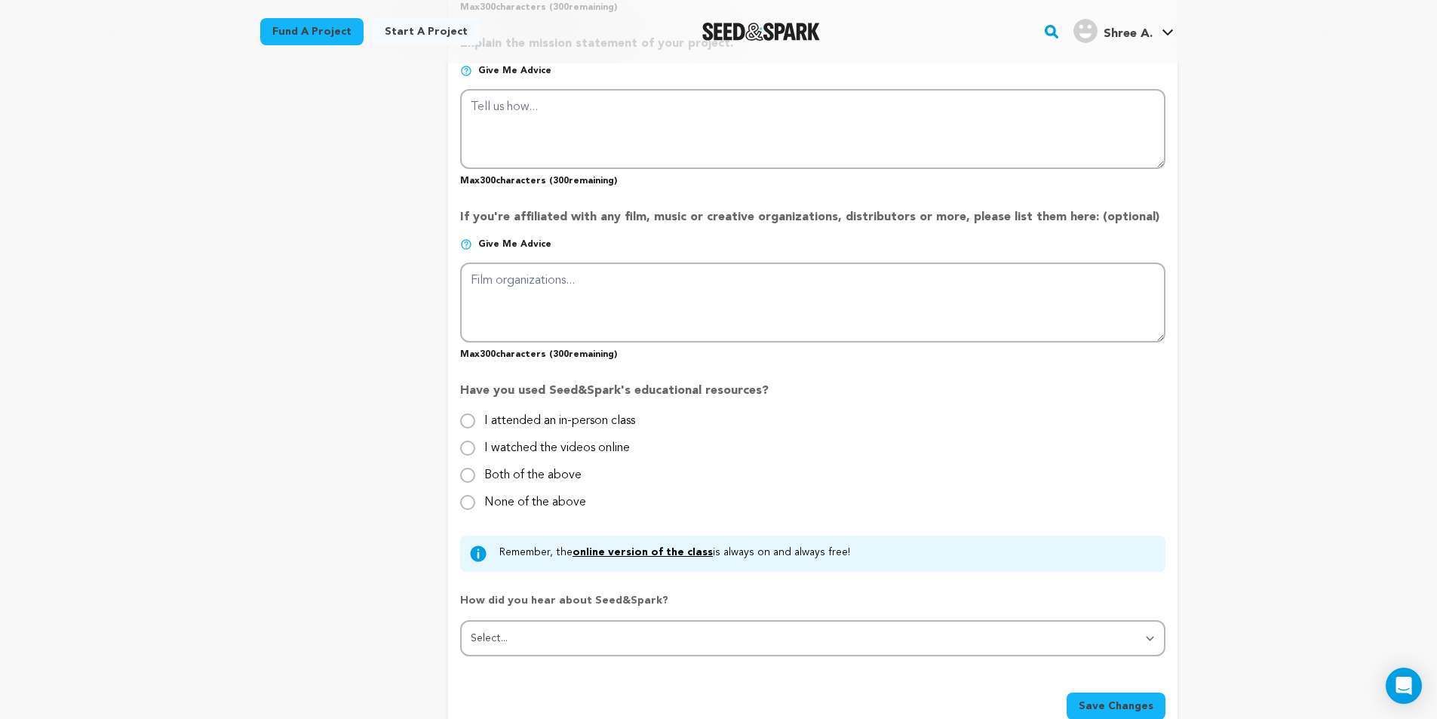
scroll to position [1272, 0]
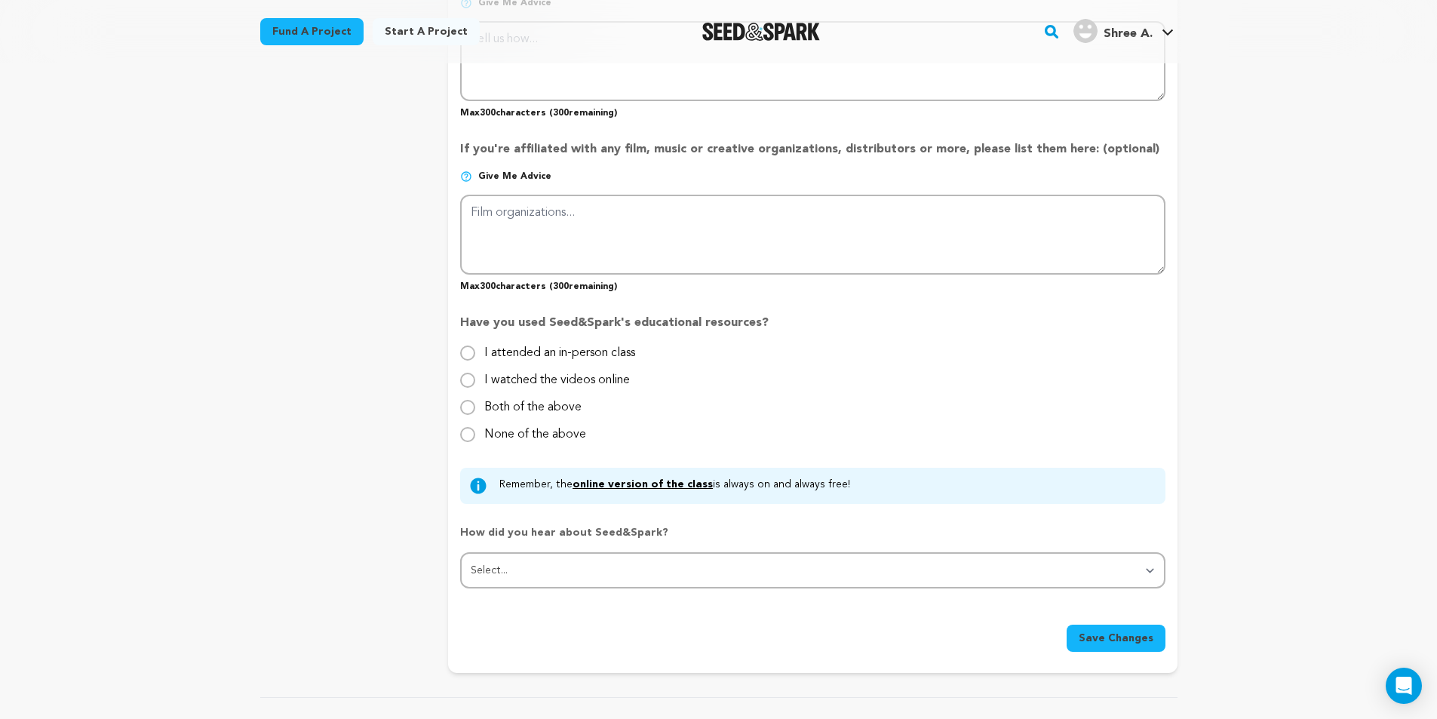
type input "Redefining Entertainment with Blockchain Power"
click at [1109, 645] on span "Save Changes" at bounding box center [1116, 638] width 75 height 15
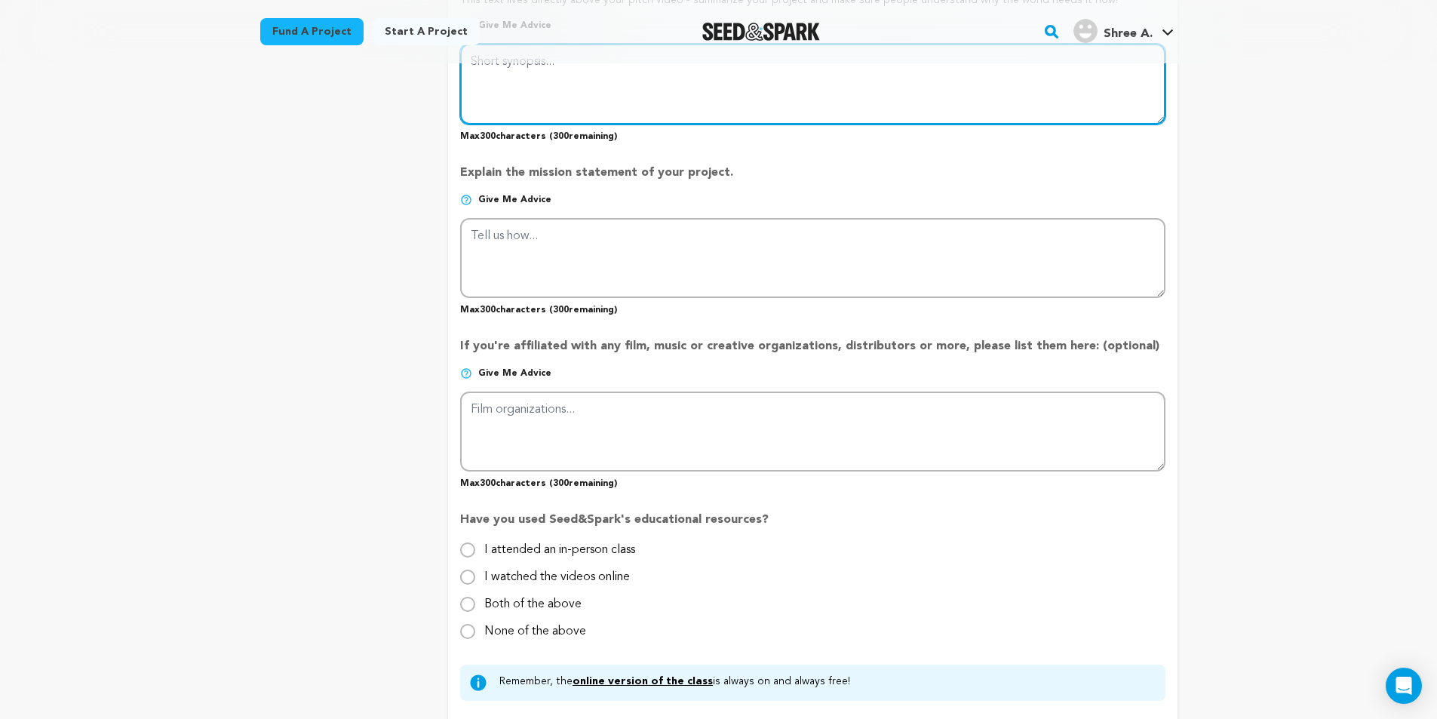
scroll to position [895, 0]
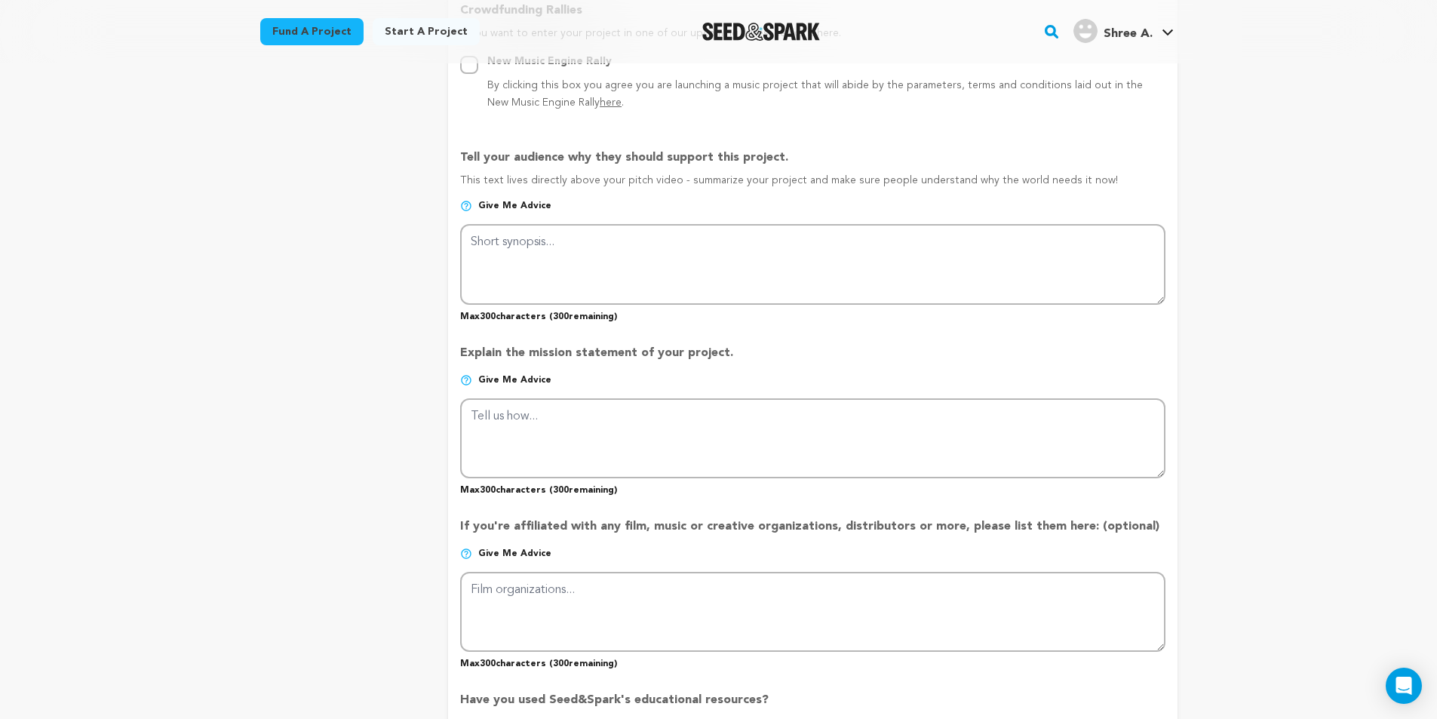
drag, startPoint x: 462, startPoint y: 155, endPoint x: 788, endPoint y: 145, distance: 326.0
click at [788, 145] on div "Tell your audience why they should support this project. This text lives direct…" at bounding box center [812, 230] width 705 height 186
click at [774, 156] on p "Tell your audience why they should support this project." at bounding box center [812, 161] width 705 height 24
click at [775, 158] on p "Tell your audience why they should support this project." at bounding box center [812, 161] width 705 height 24
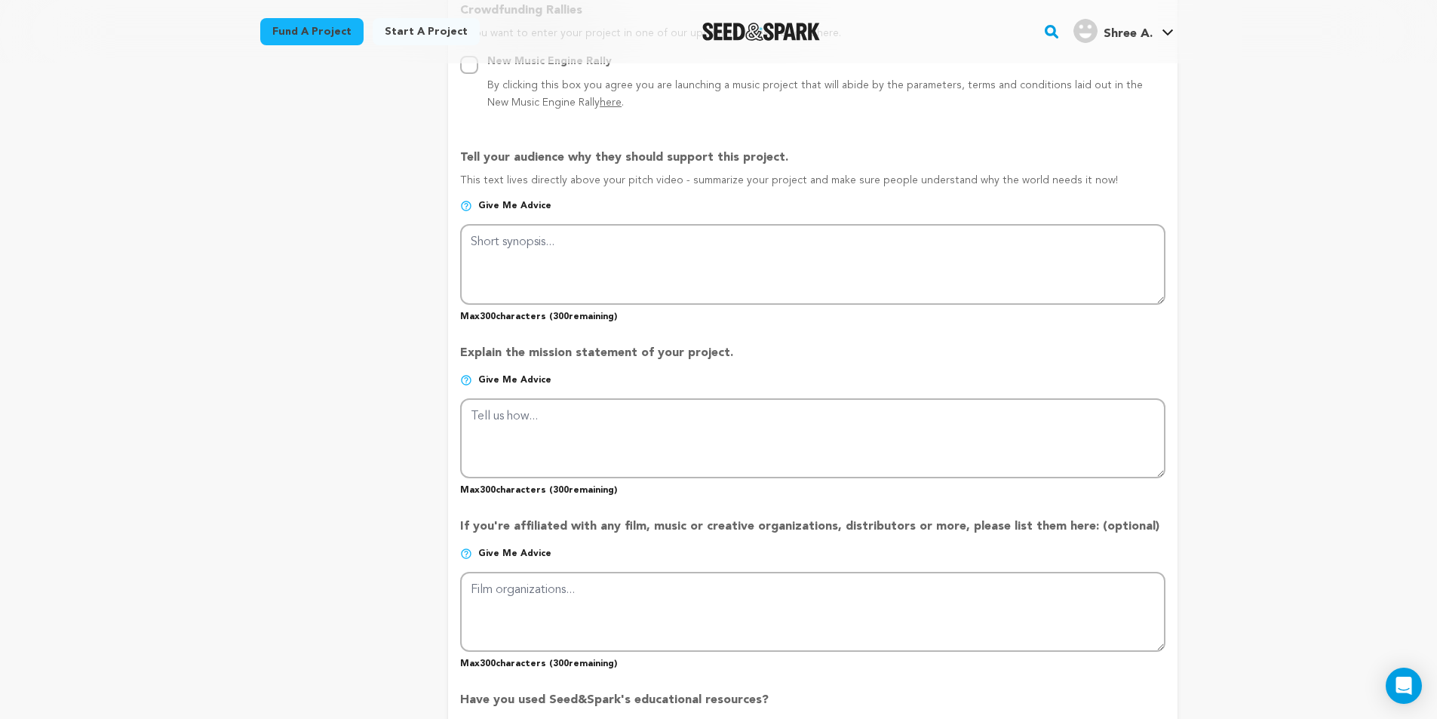
copy p "Tell your audience why they should support this project"
